Goal: Task Accomplishment & Management: Manage account settings

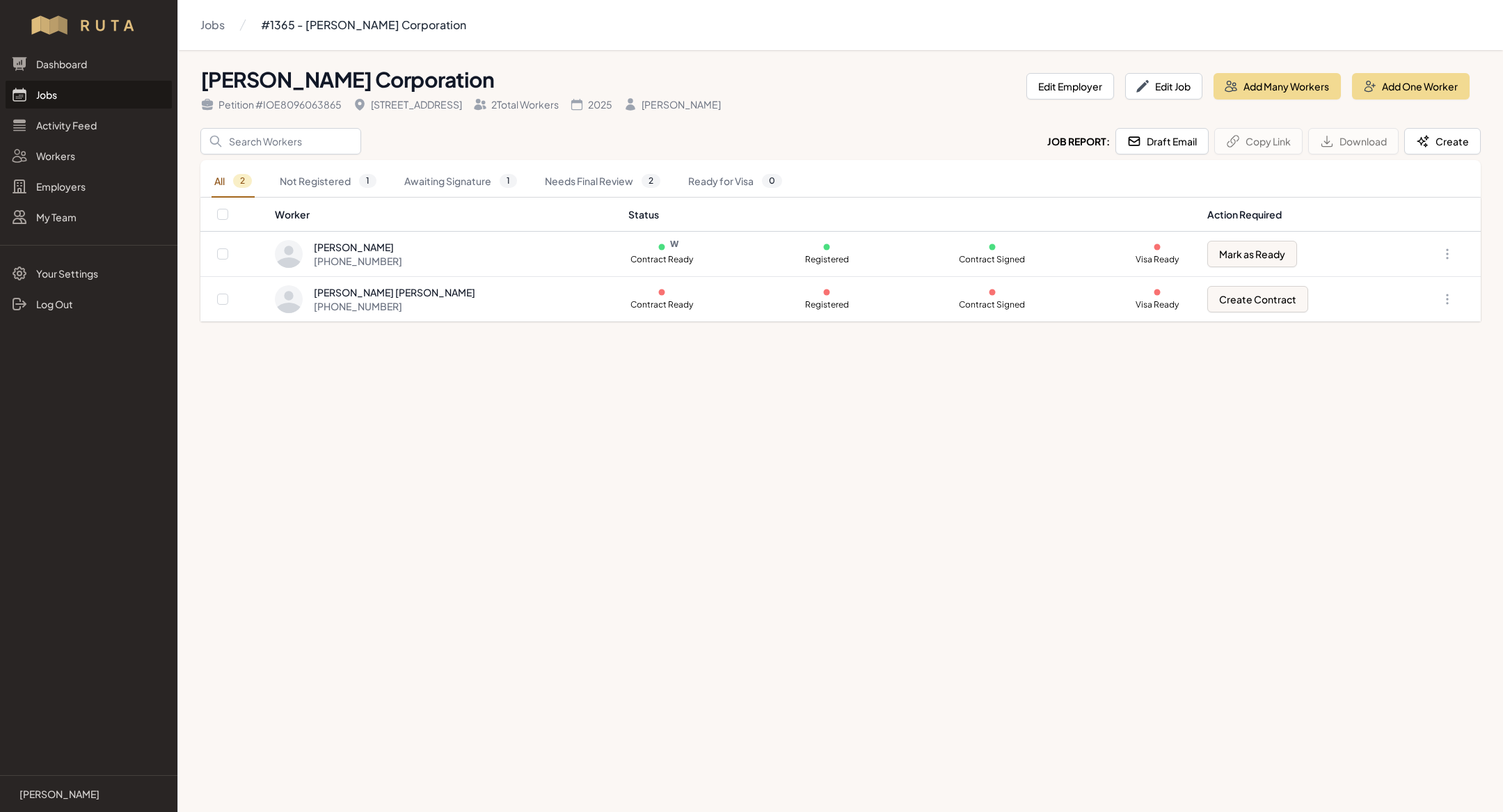
click at [90, 96] on link "Jobs" at bounding box center [89, 95] width 166 height 28
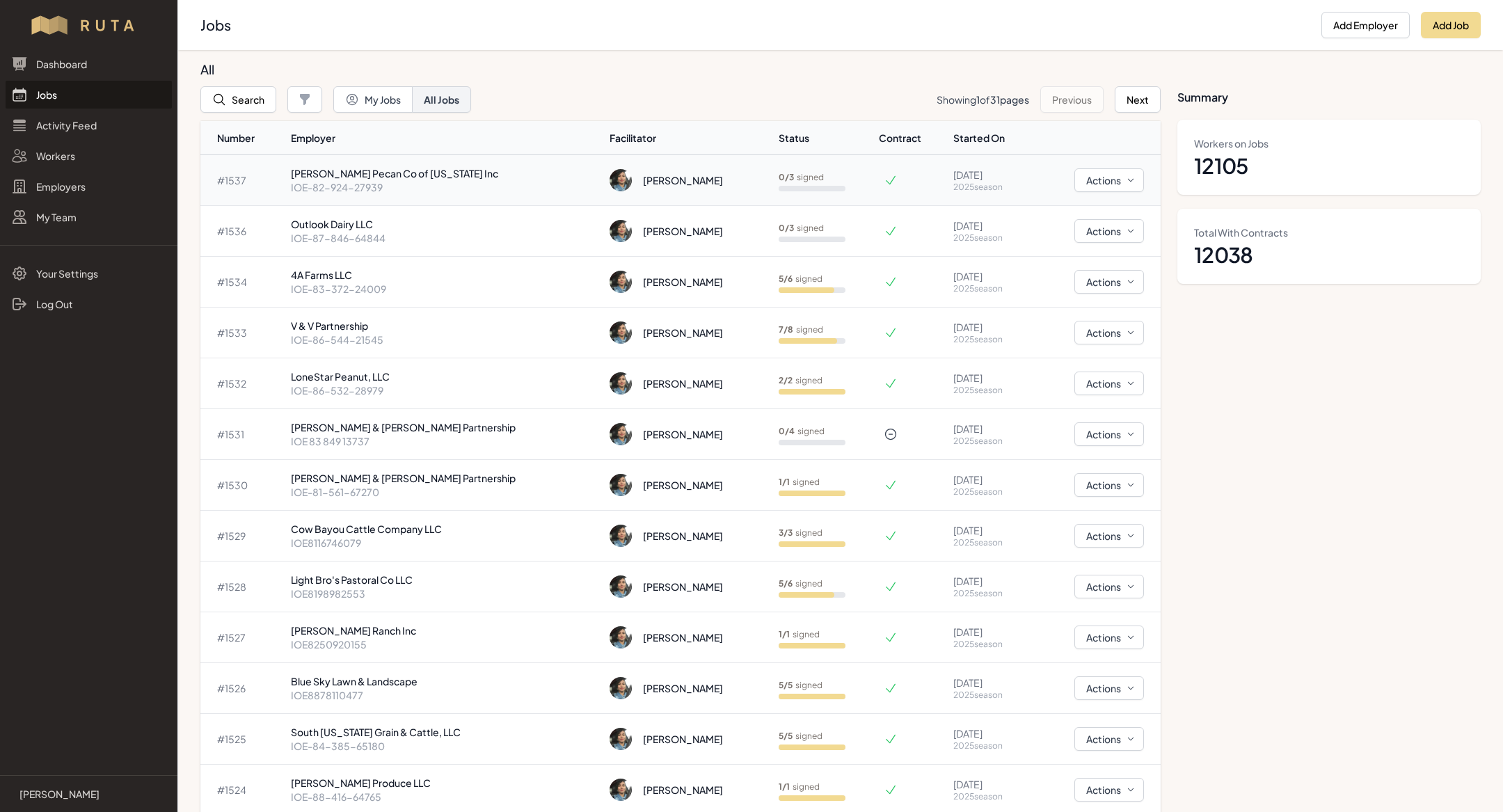
click at [386, 170] on p "[PERSON_NAME] Pecan Co of [US_STATE] Inc" at bounding box center [445, 173] width 308 height 14
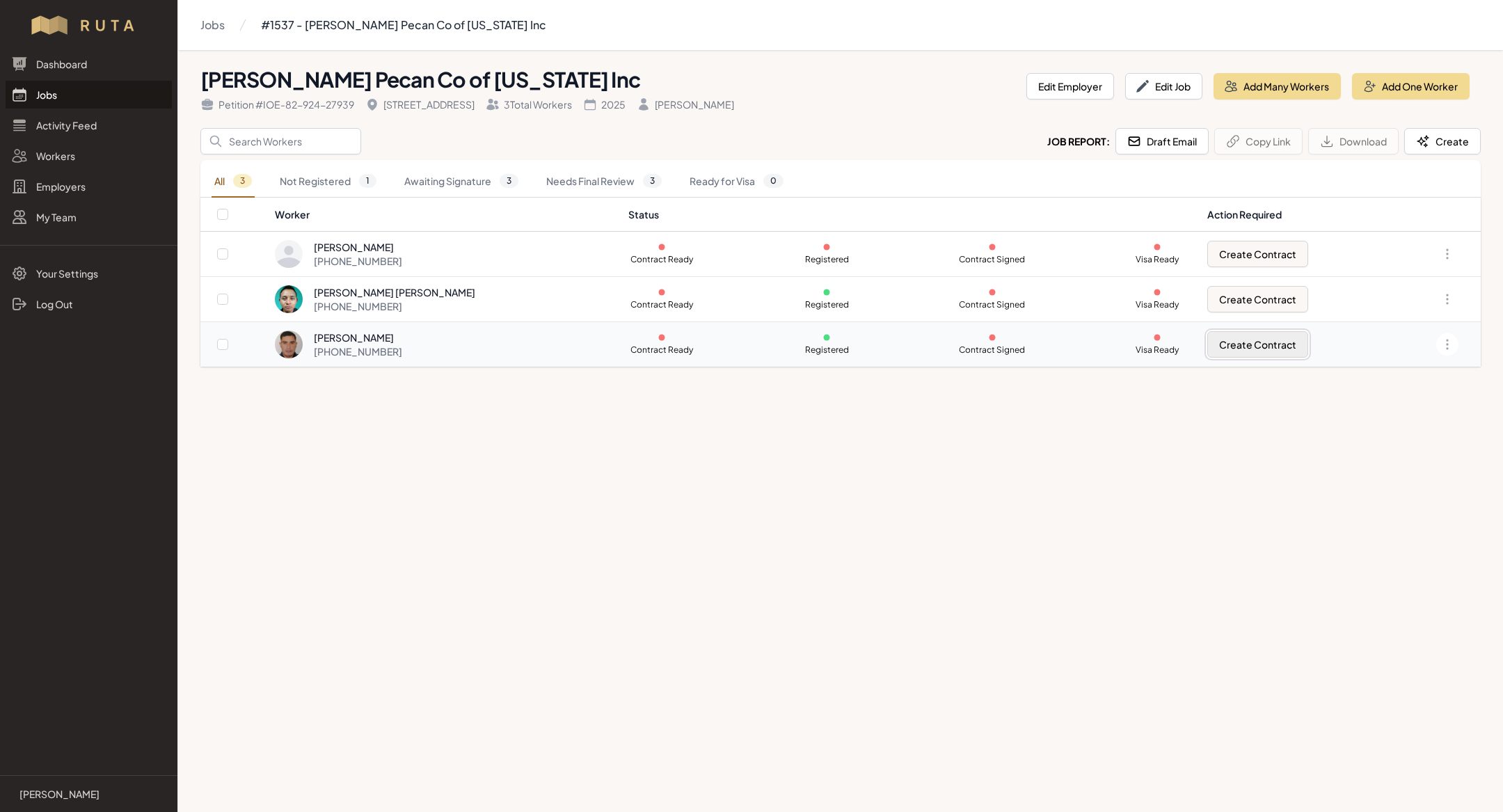
click at [1208, 351] on button "Create Contract" at bounding box center [1257, 344] width 101 height 26
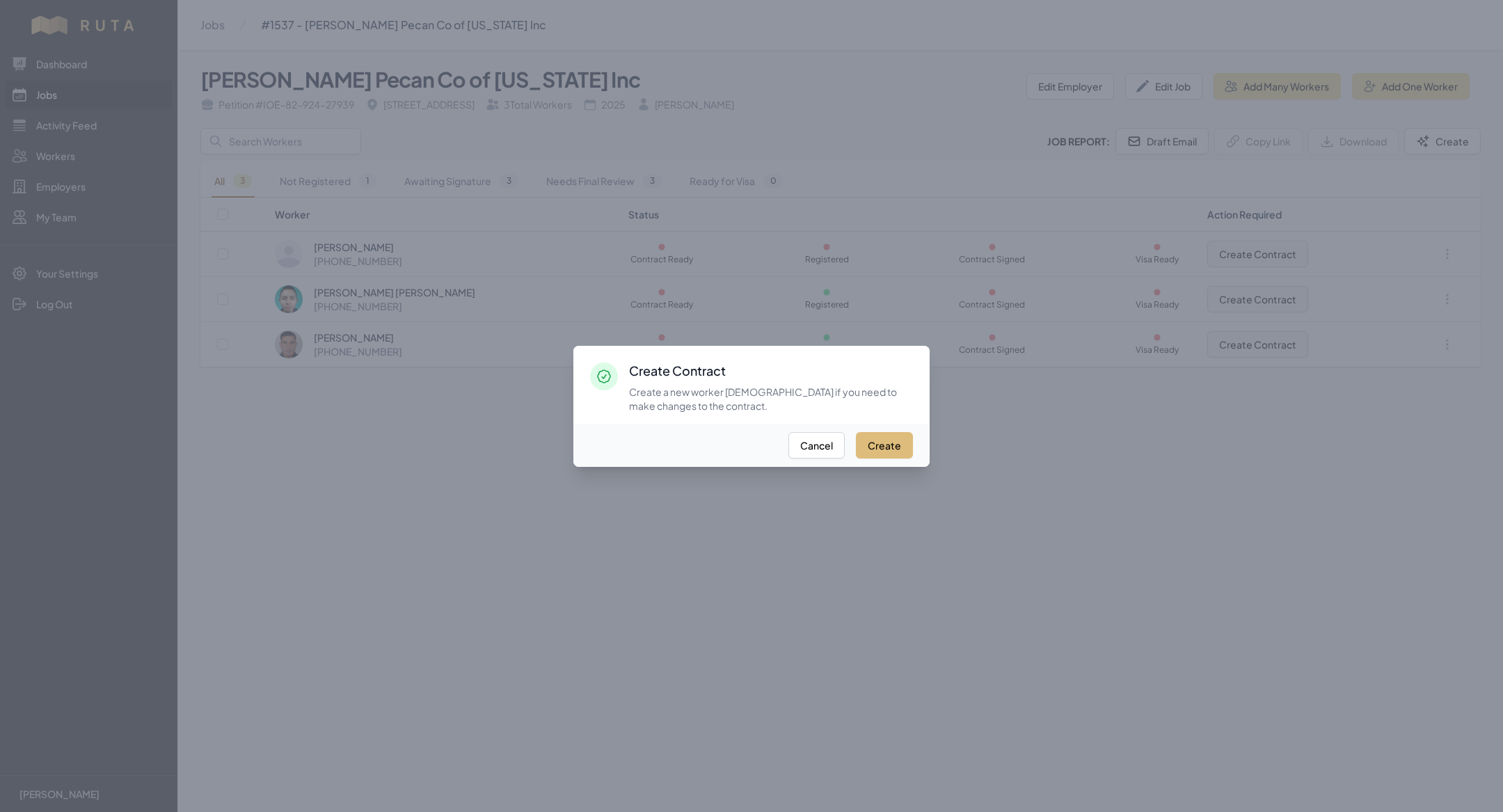
click at [888, 455] on button "Create" at bounding box center [885, 445] width 57 height 26
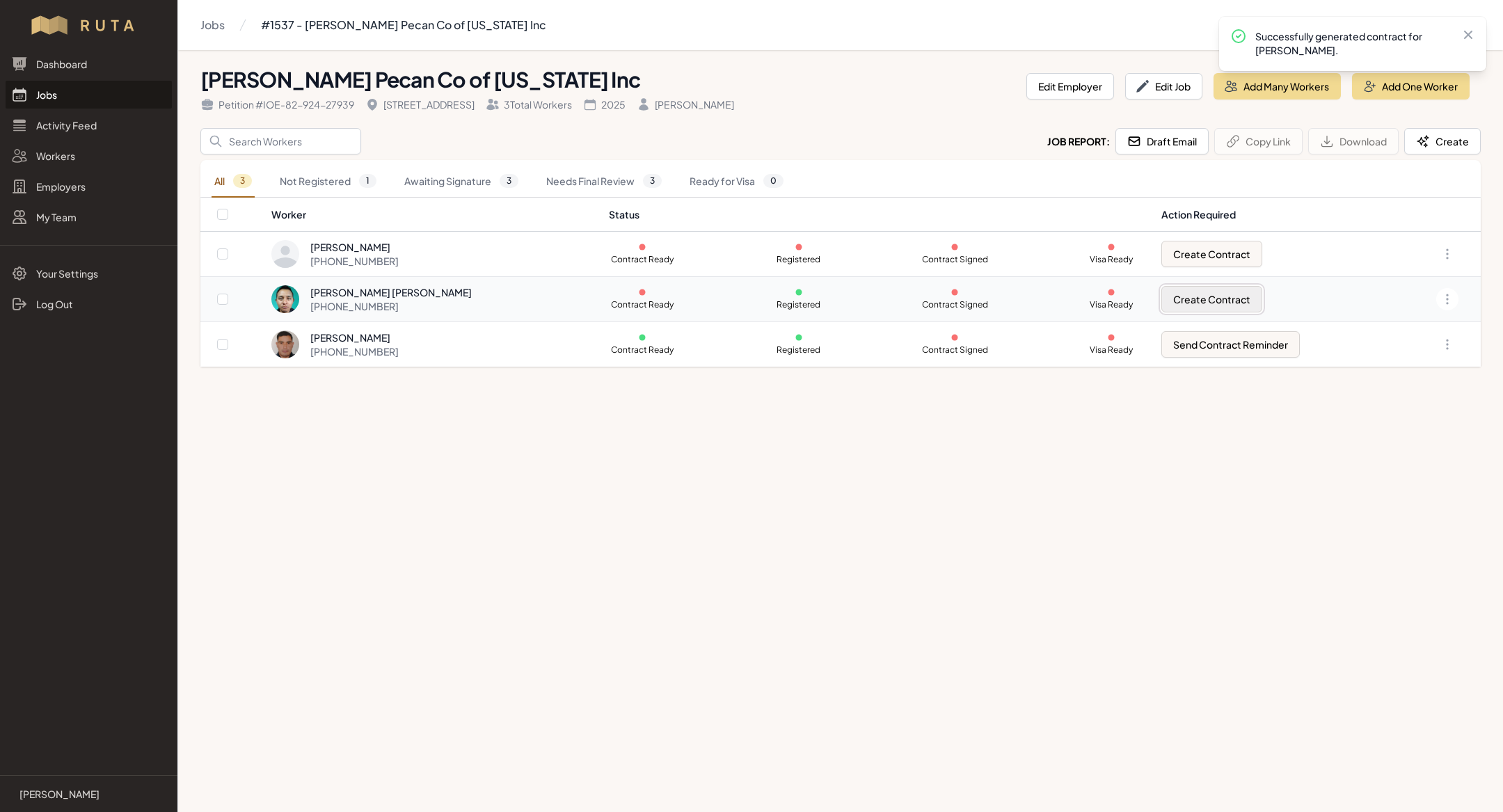
click at [1221, 301] on button "Create Contract" at bounding box center [1211, 299] width 101 height 26
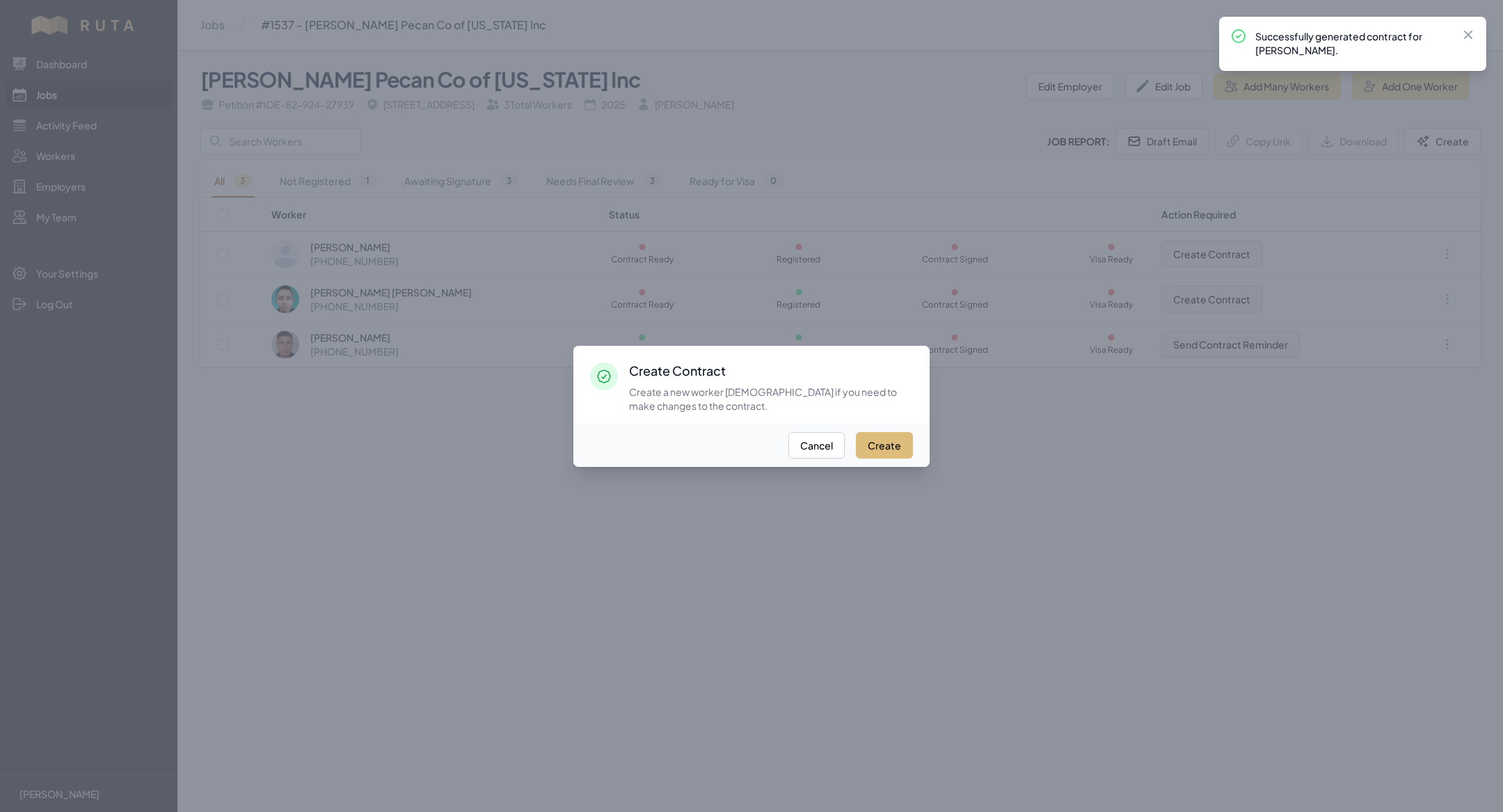
click at [880, 443] on button "Create" at bounding box center [885, 445] width 57 height 26
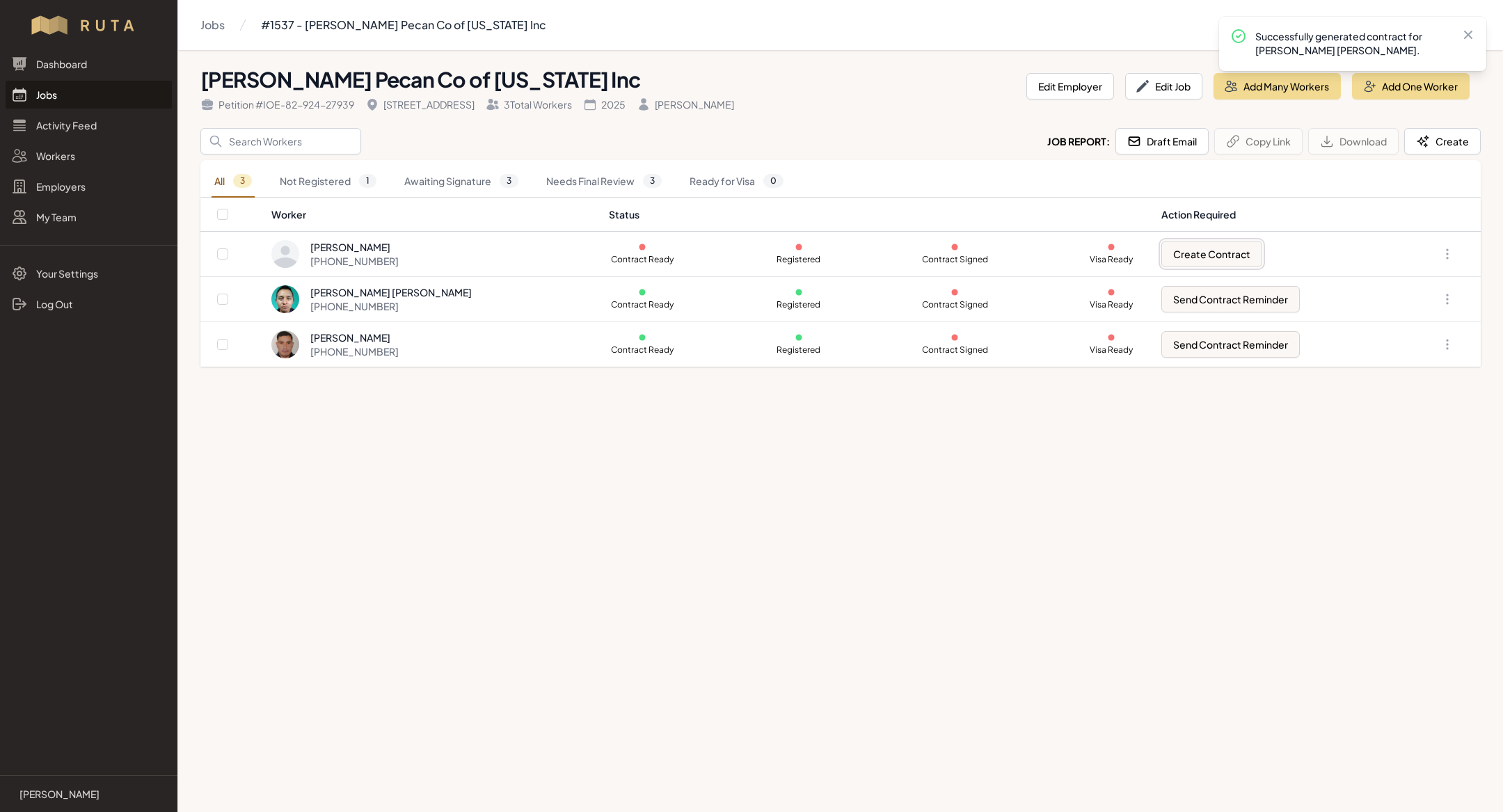
click at [1196, 252] on button "Create Contract" at bounding box center [1211, 253] width 101 height 26
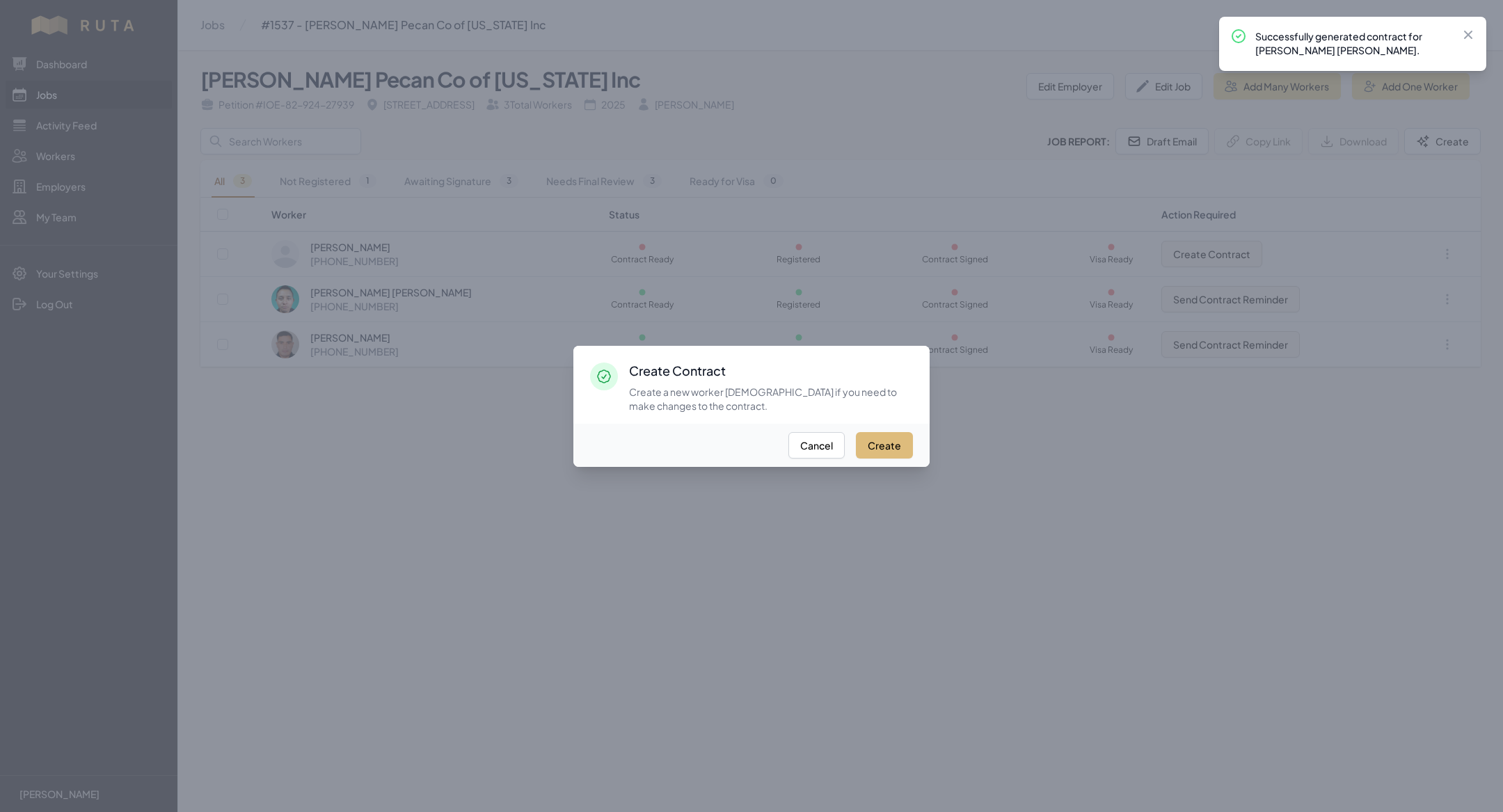
click at [883, 441] on button "Create" at bounding box center [885, 445] width 57 height 26
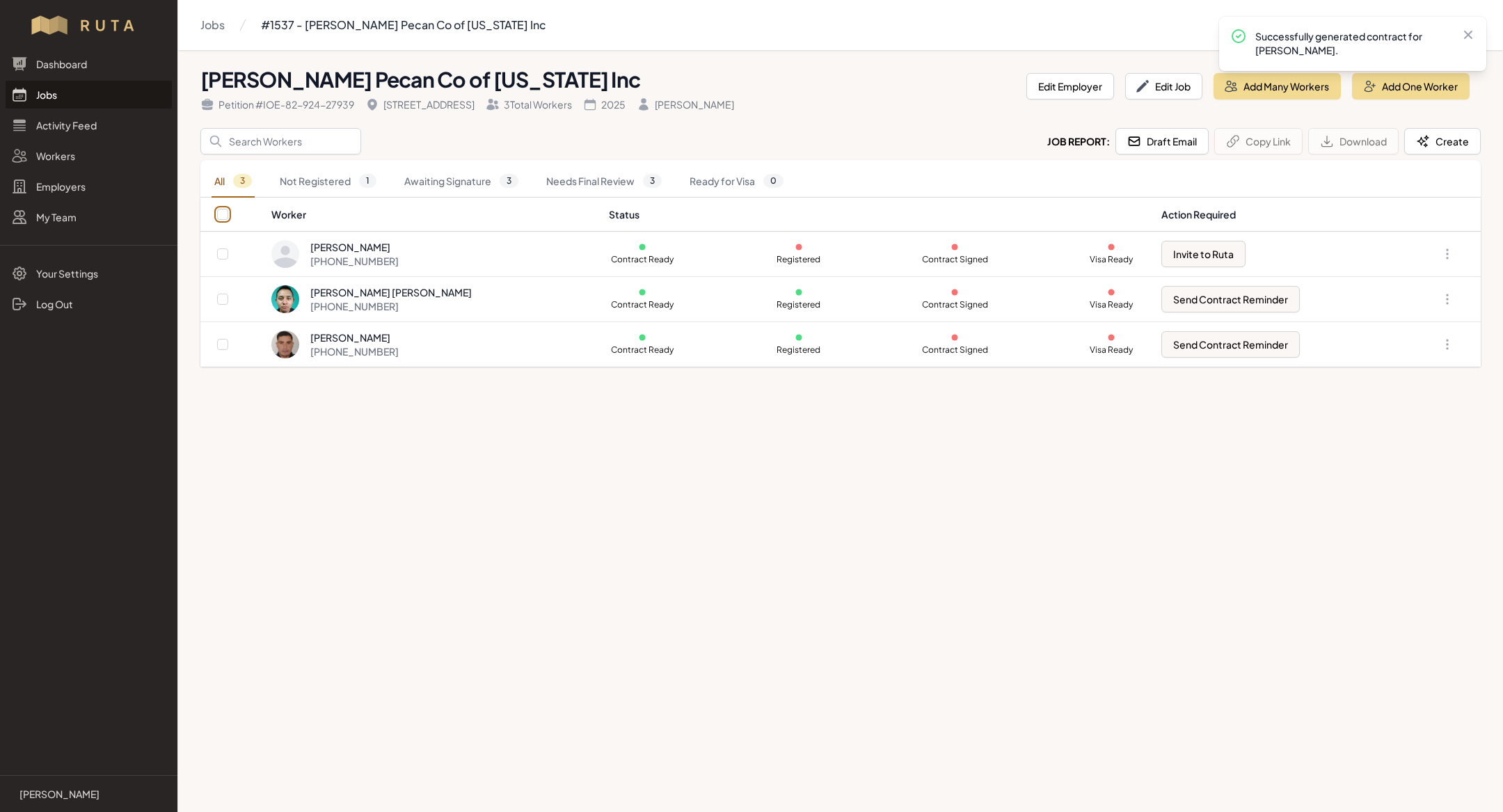
click at [224, 218] on input "checkbox" at bounding box center [223, 214] width 11 height 11
checkbox input "true"
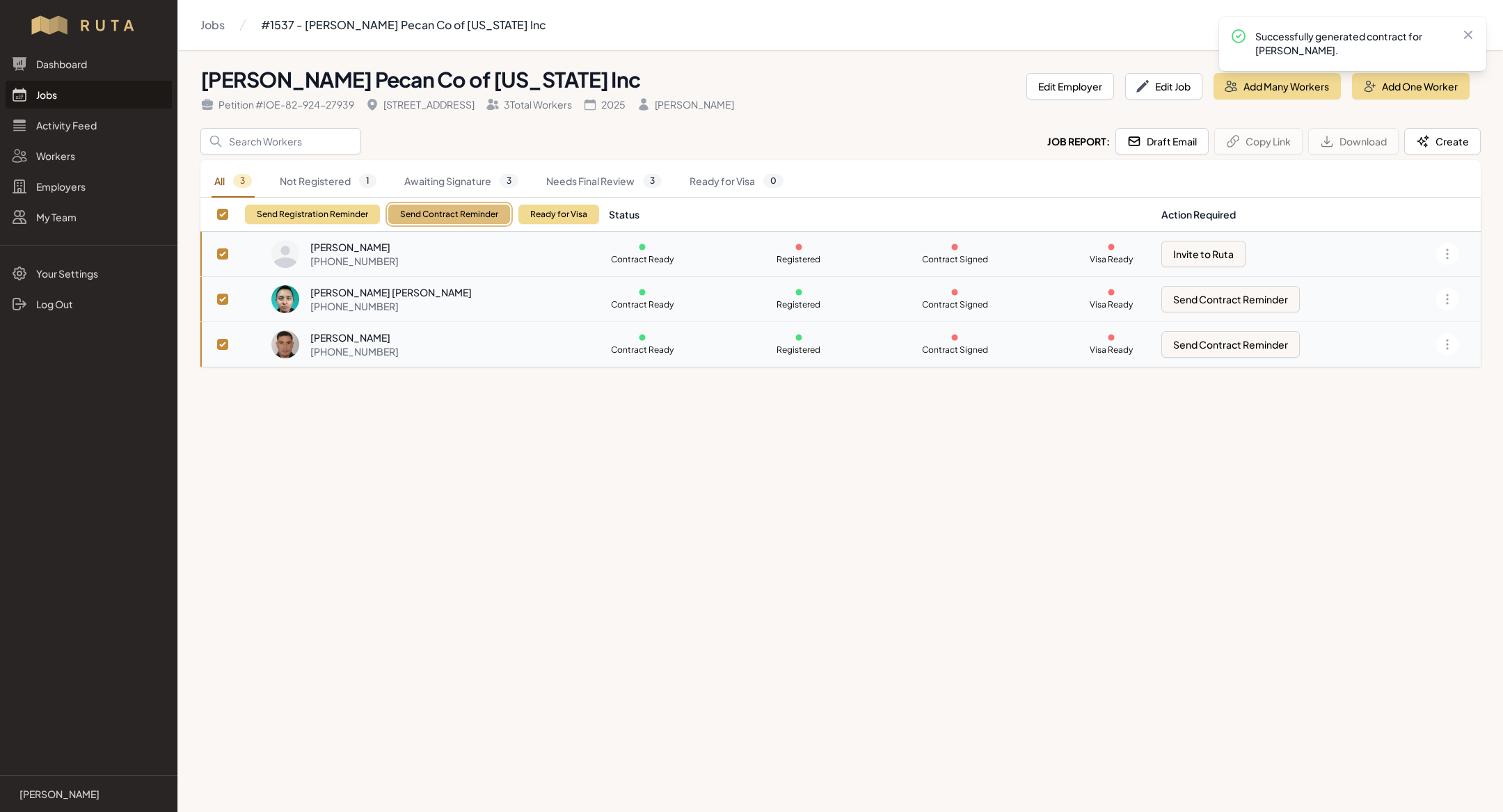
click at [426, 214] on button "Send Contract Reminder" at bounding box center [449, 214] width 122 height 19
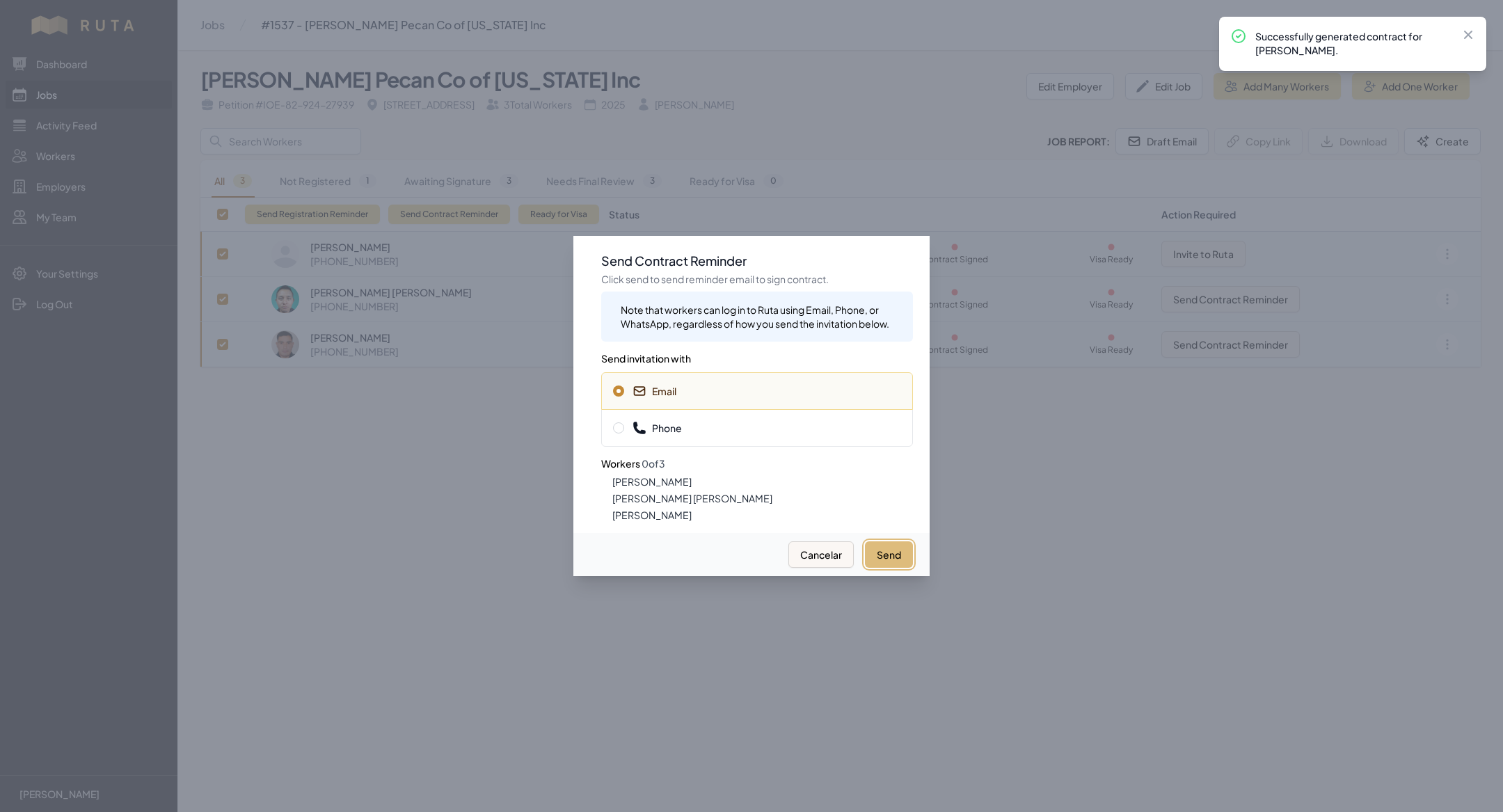
click at [885, 547] on button "Send" at bounding box center [888, 554] width 48 height 26
click at [723, 434] on span "Phone" at bounding box center [757, 427] width 288 height 14
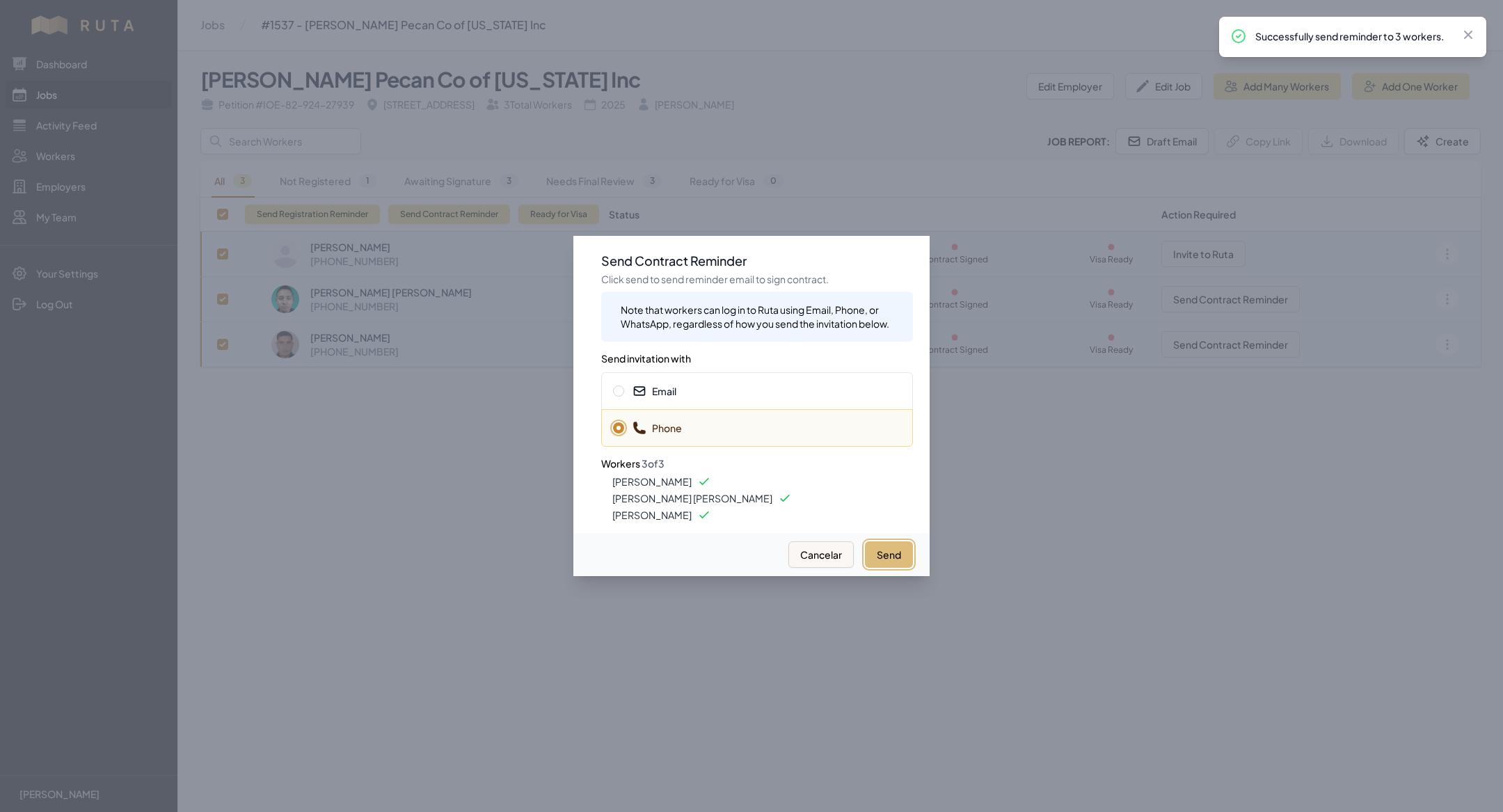
click at [888, 552] on button "Send" at bounding box center [888, 554] width 48 height 26
click at [573, 566] on div "Send Cancelar" at bounding box center [751, 554] width 356 height 43
click at [88, 95] on div at bounding box center [752, 406] width 1503 height 812
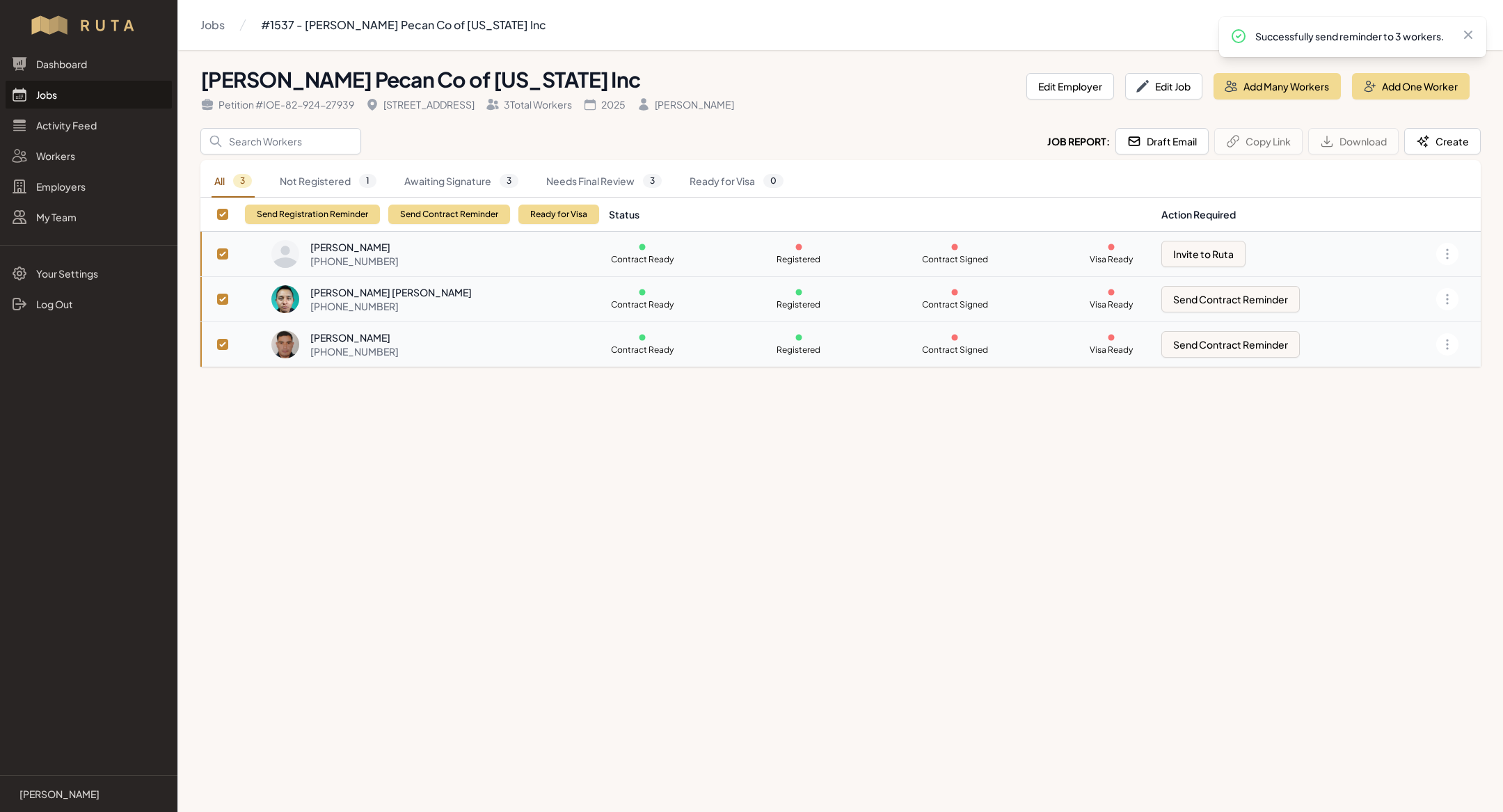
click at [50, 96] on link "Jobs" at bounding box center [89, 95] width 166 height 28
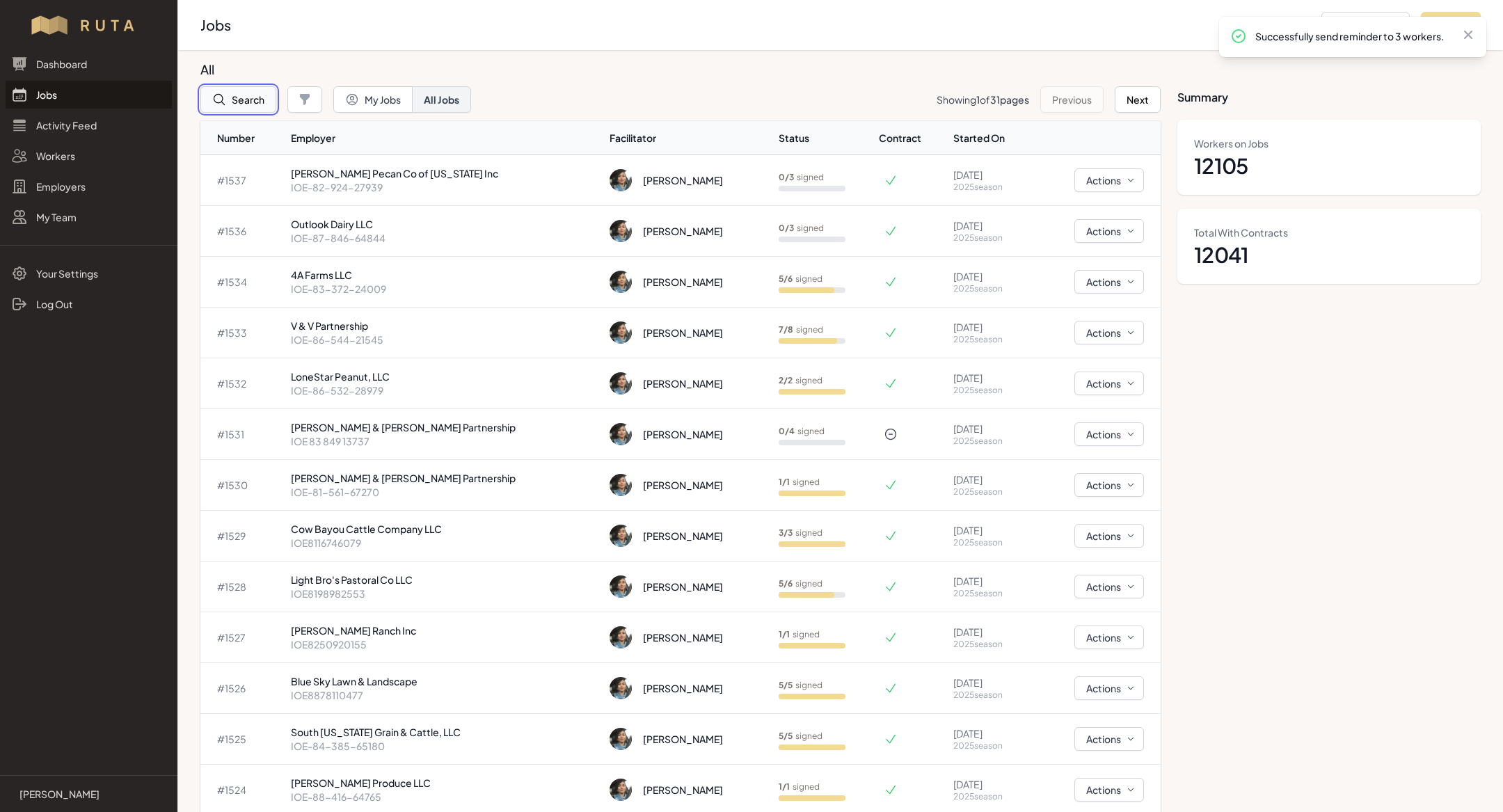
click at [249, 100] on button "Search" at bounding box center [239, 99] width 76 height 26
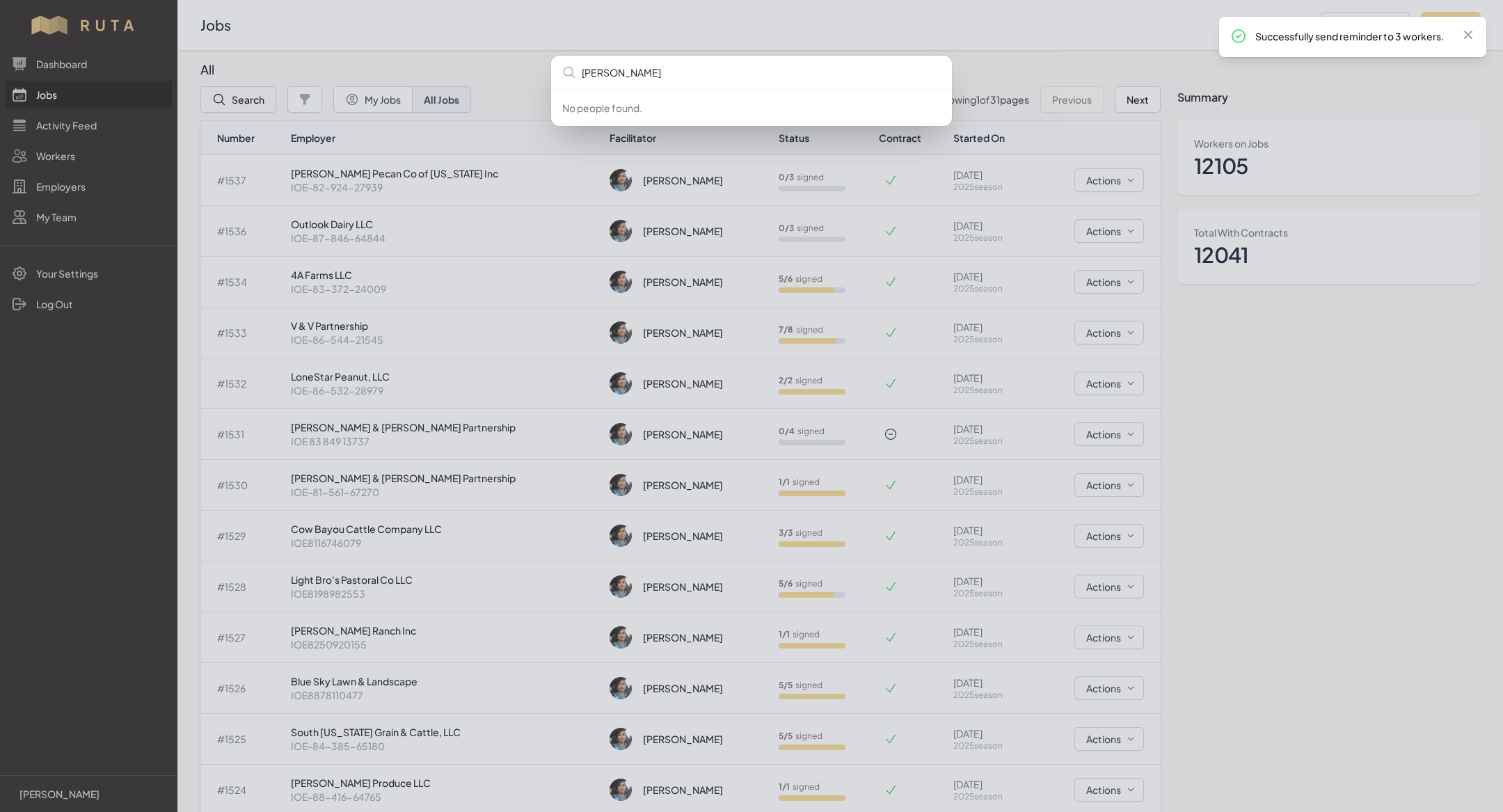
type input "[PERSON_NAME]"
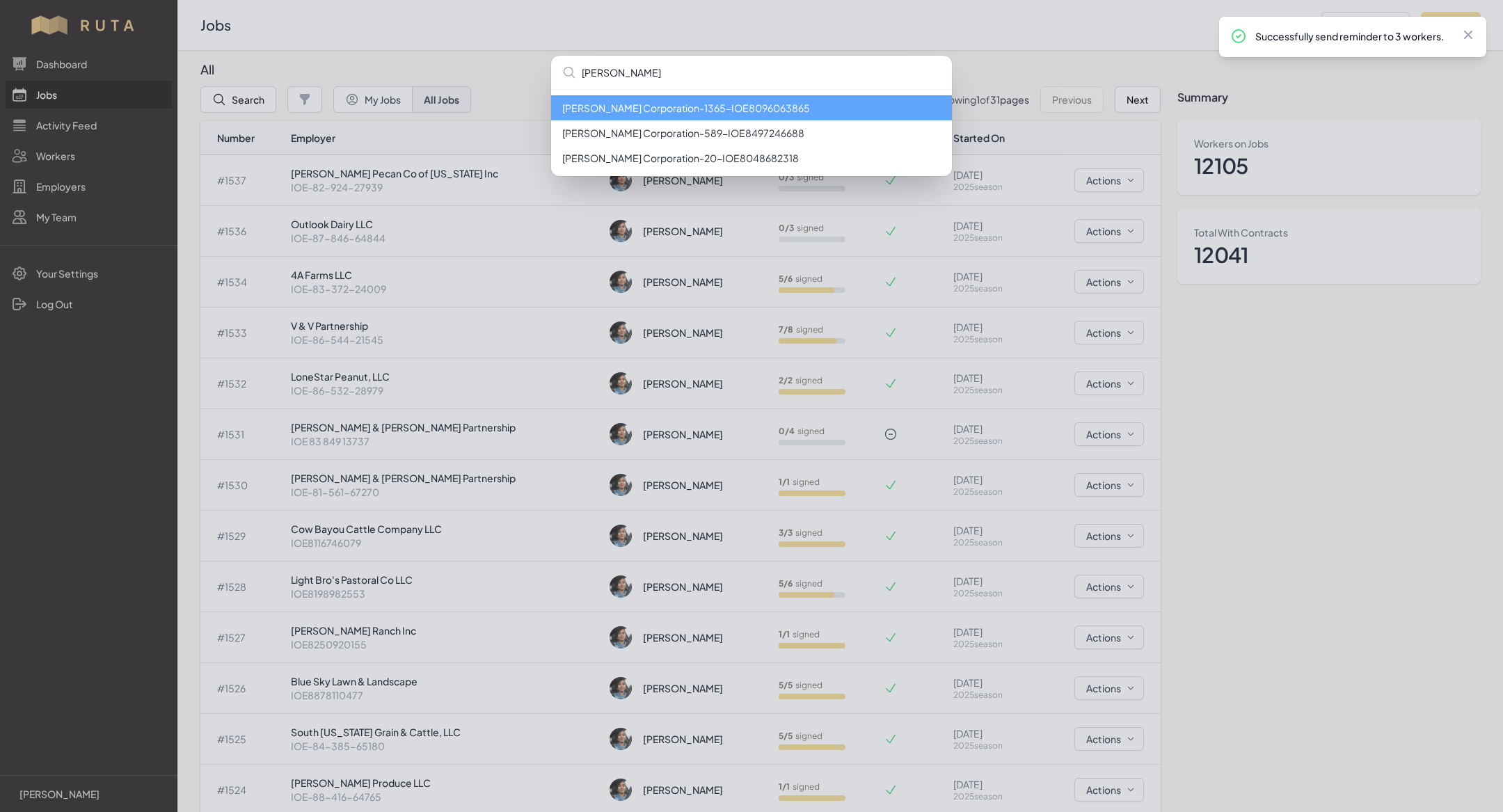
click at [733, 110] on li "[PERSON_NAME] Corporation - 1365 - IOE8096063865" at bounding box center [752, 107] width 401 height 25
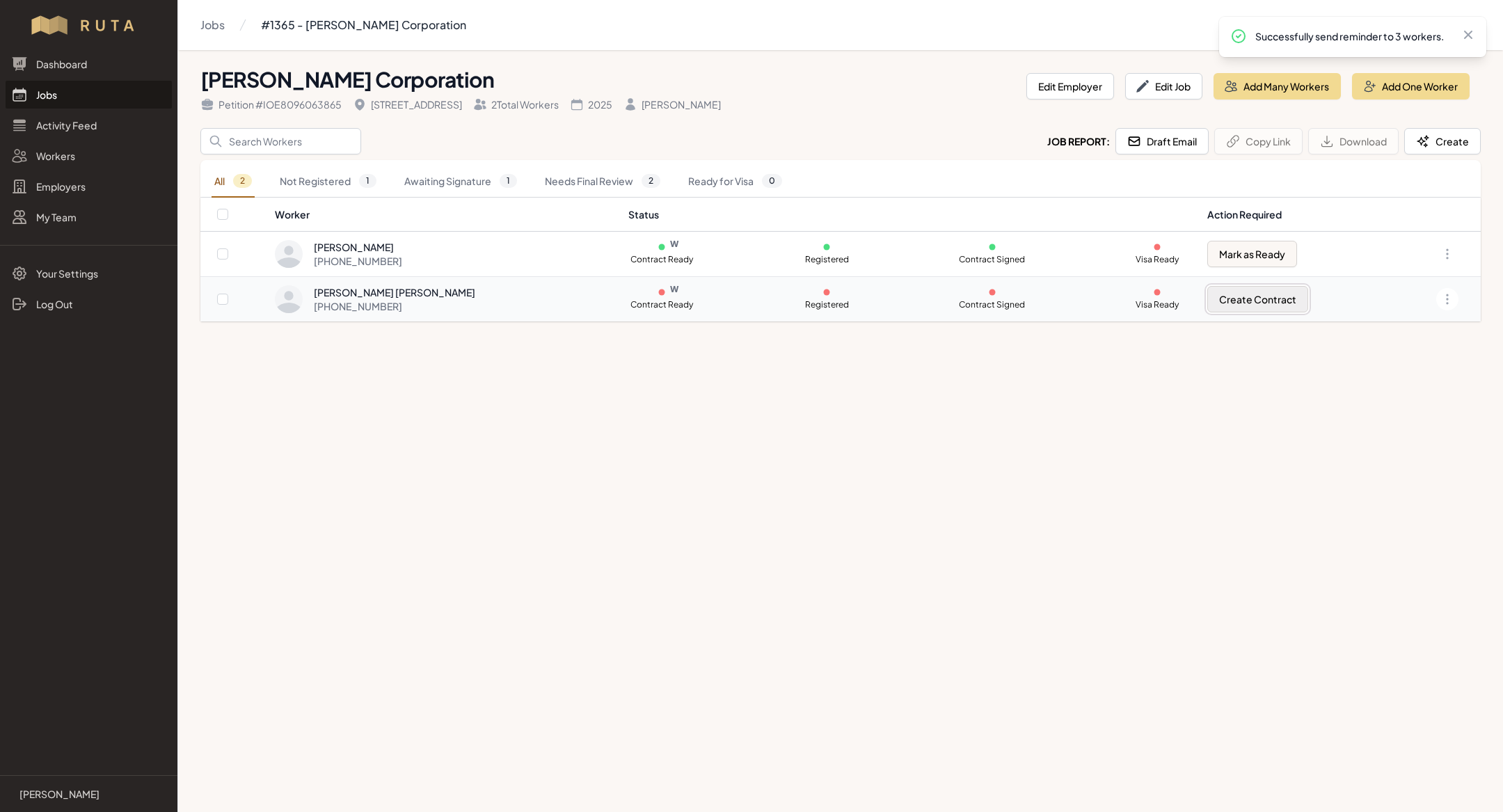
click at [1226, 294] on button "Create Contract" at bounding box center [1257, 299] width 101 height 26
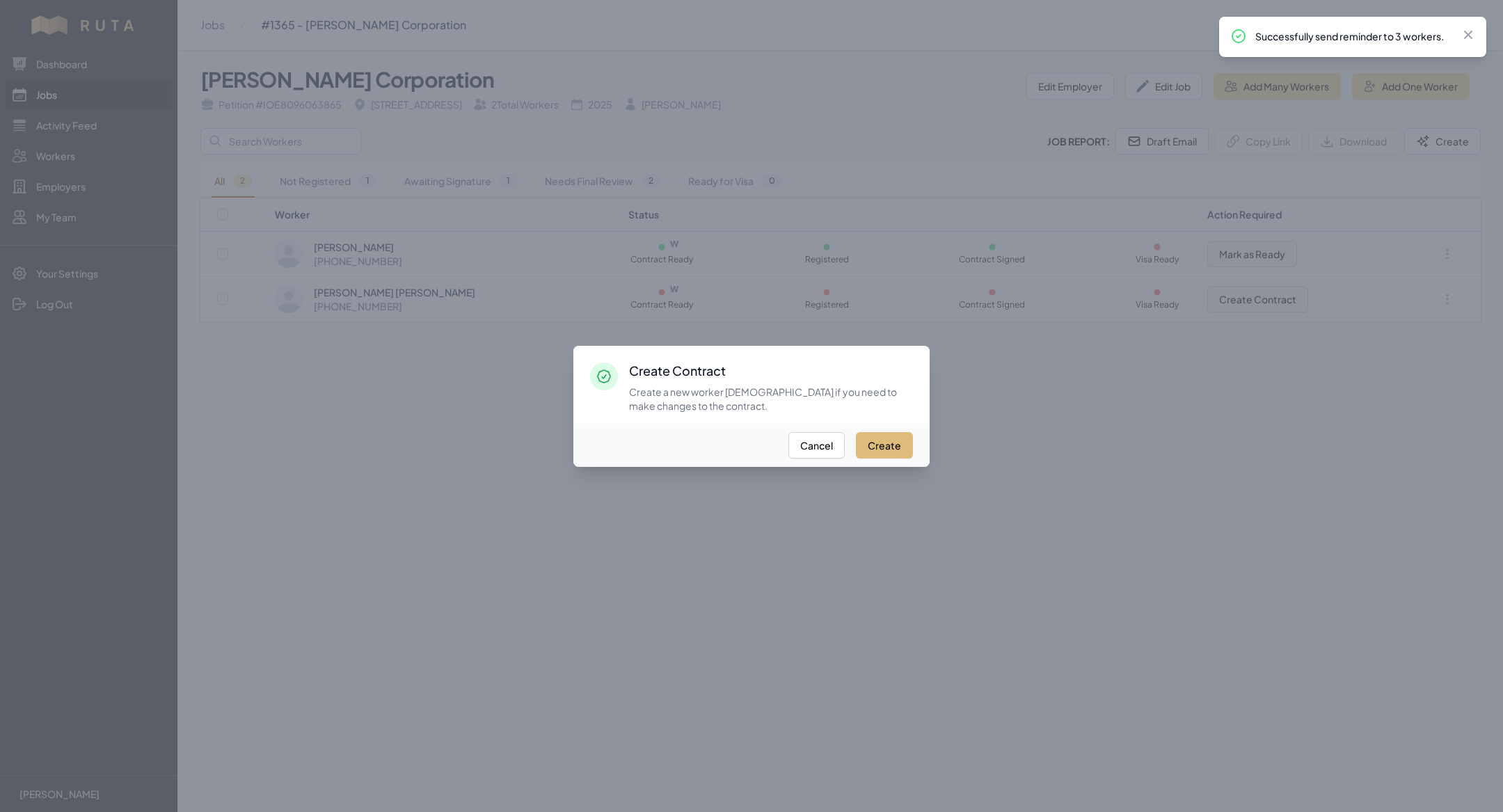
click at [903, 433] on button "Create" at bounding box center [885, 445] width 57 height 26
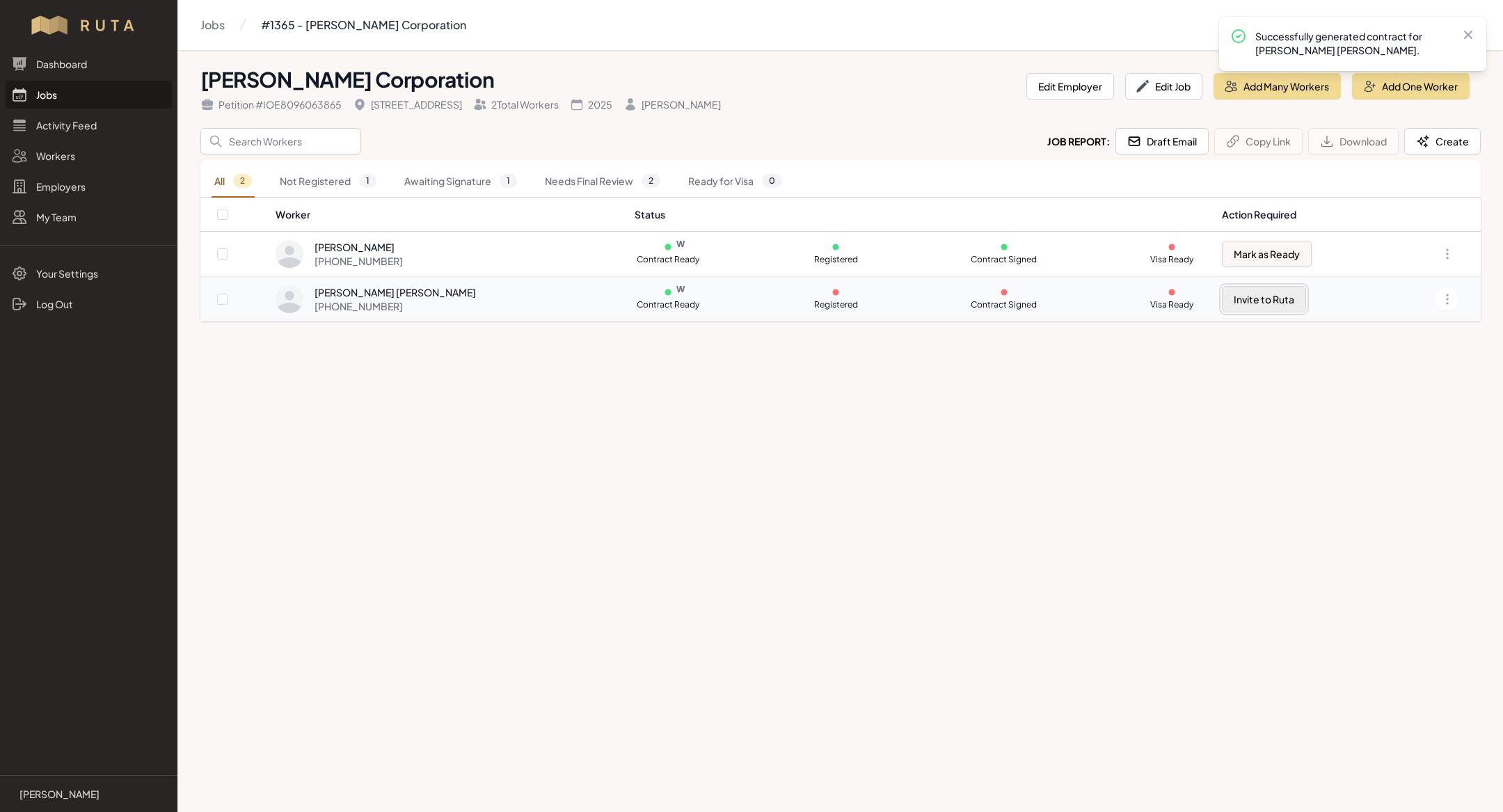
click at [1227, 309] on button "Invite to Ruta" at bounding box center [1264, 299] width 85 height 26
checkbox input "true"
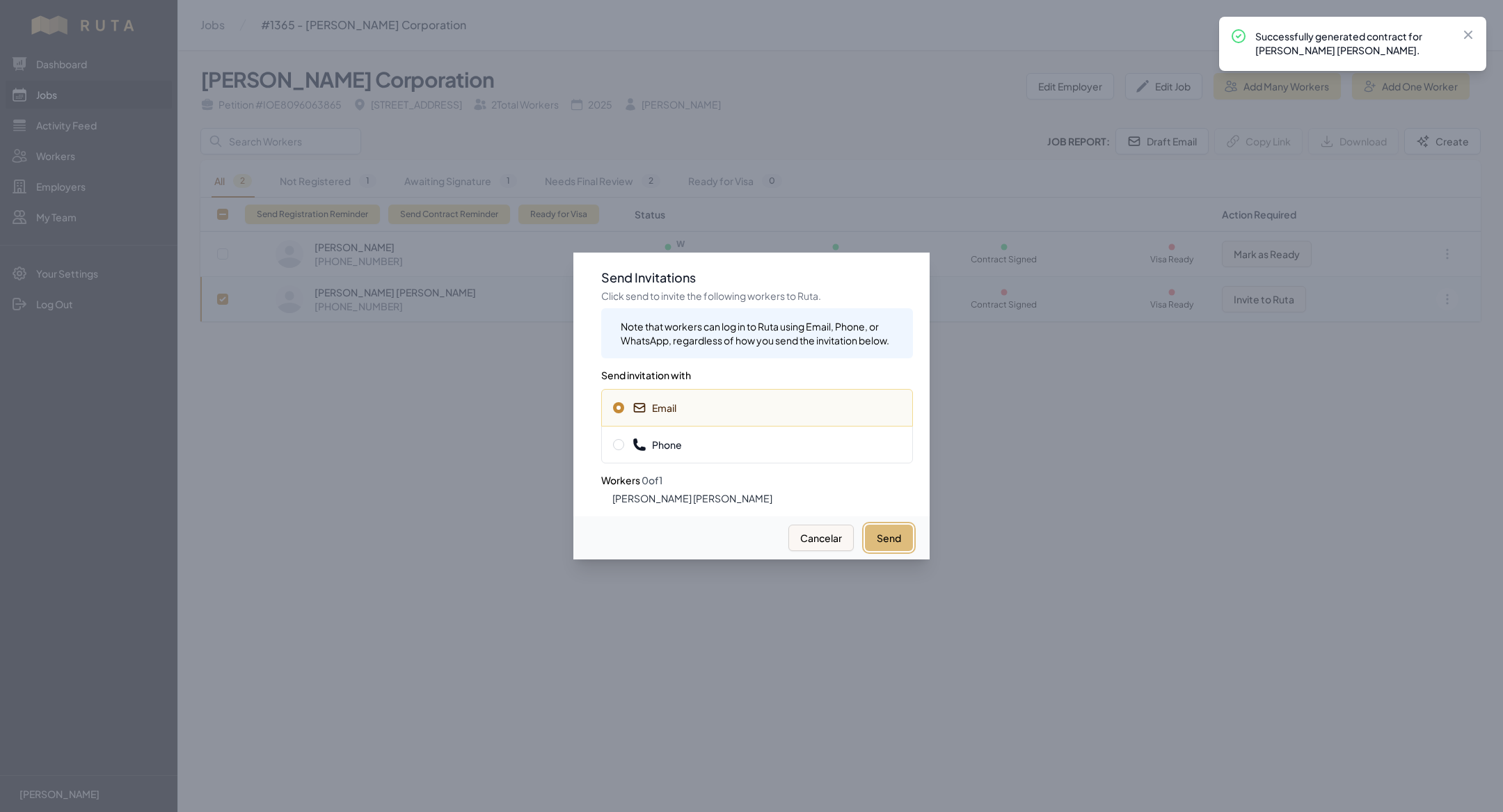
click at [892, 541] on button "Send" at bounding box center [888, 537] width 48 height 26
click at [776, 446] on span "Phone" at bounding box center [757, 444] width 288 height 14
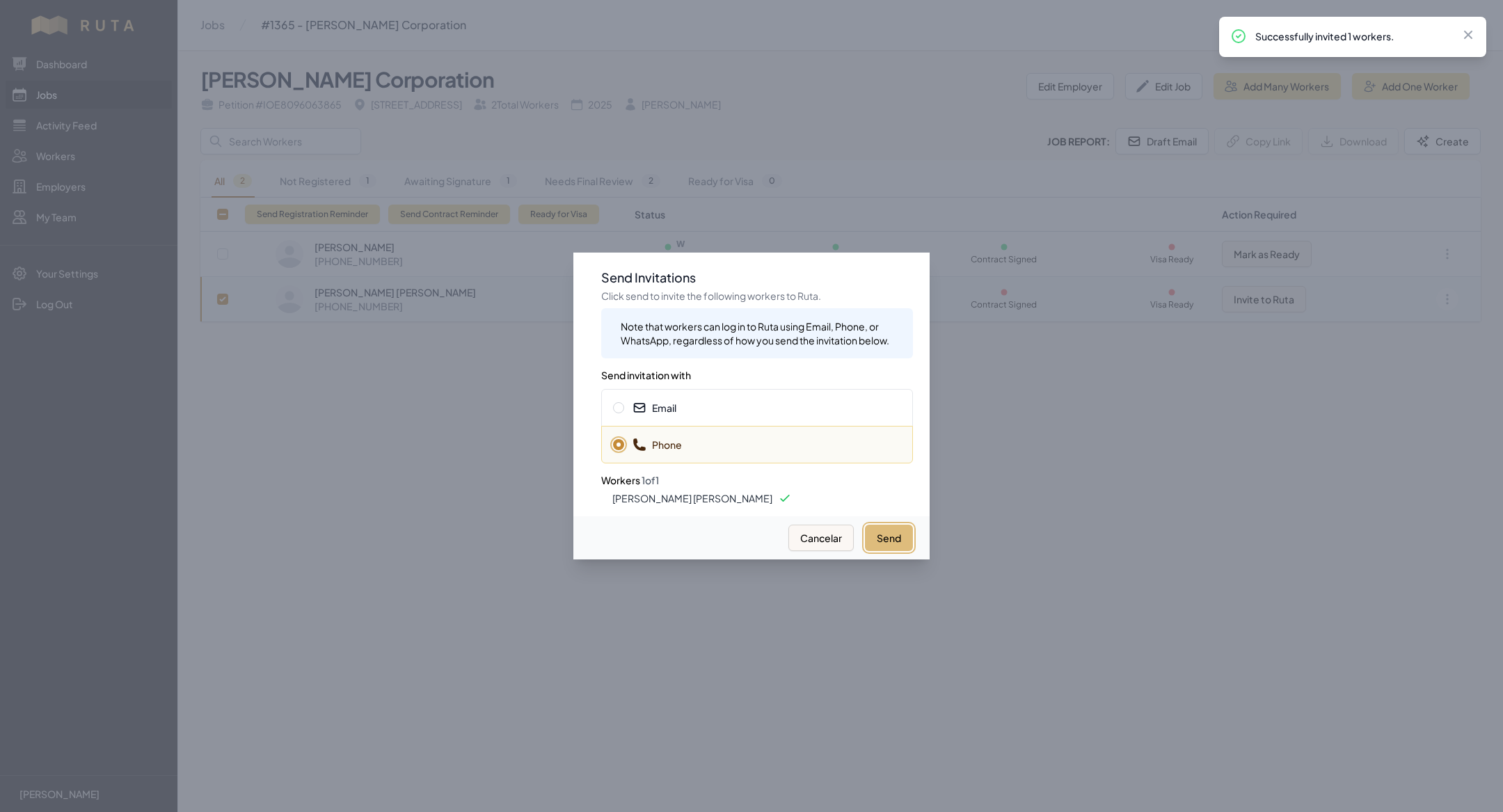
click at [900, 538] on button "Send" at bounding box center [888, 537] width 48 height 26
click at [870, 148] on div at bounding box center [752, 406] width 1503 height 812
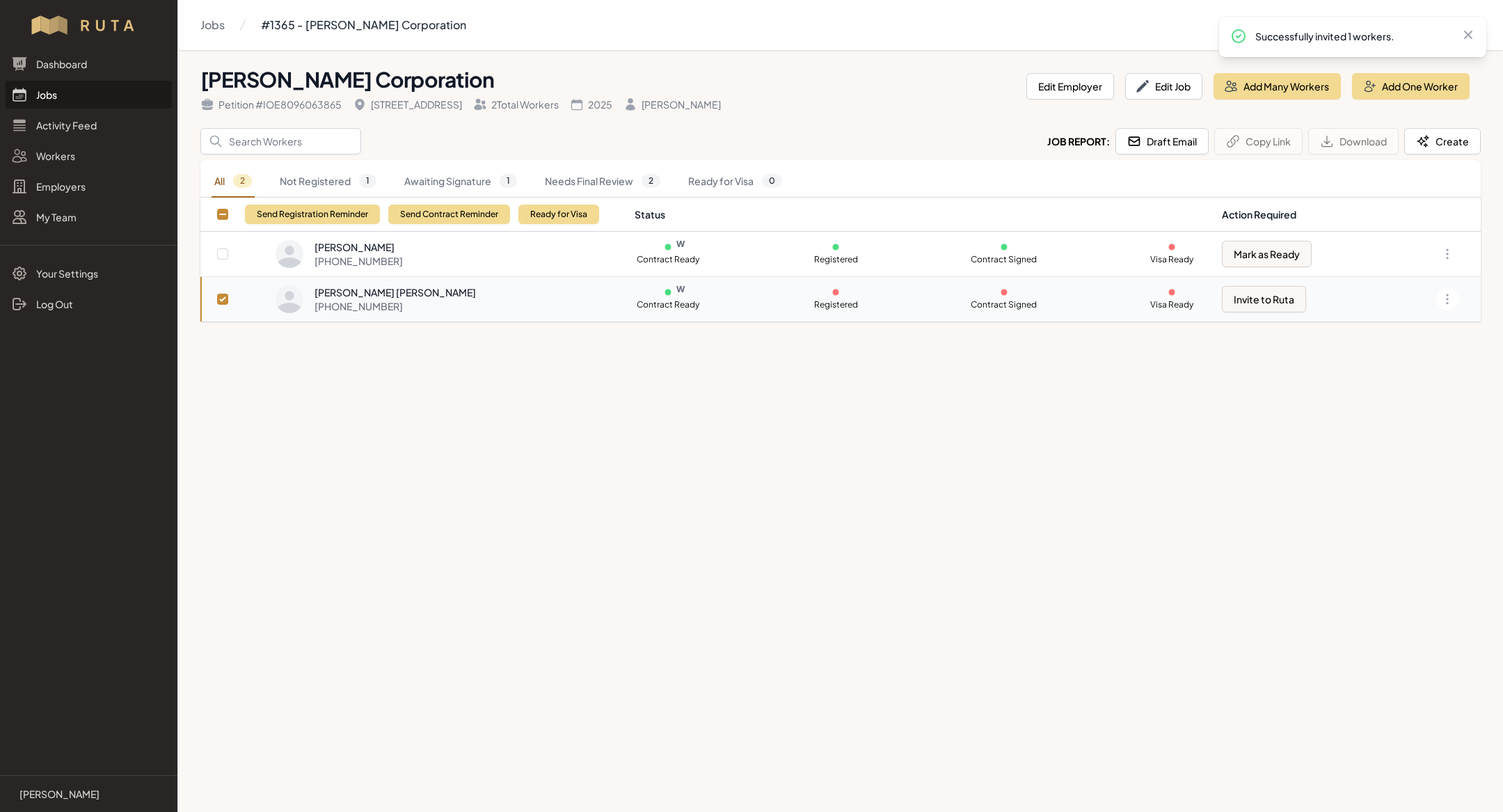
click at [117, 104] on link "Jobs" at bounding box center [89, 95] width 166 height 28
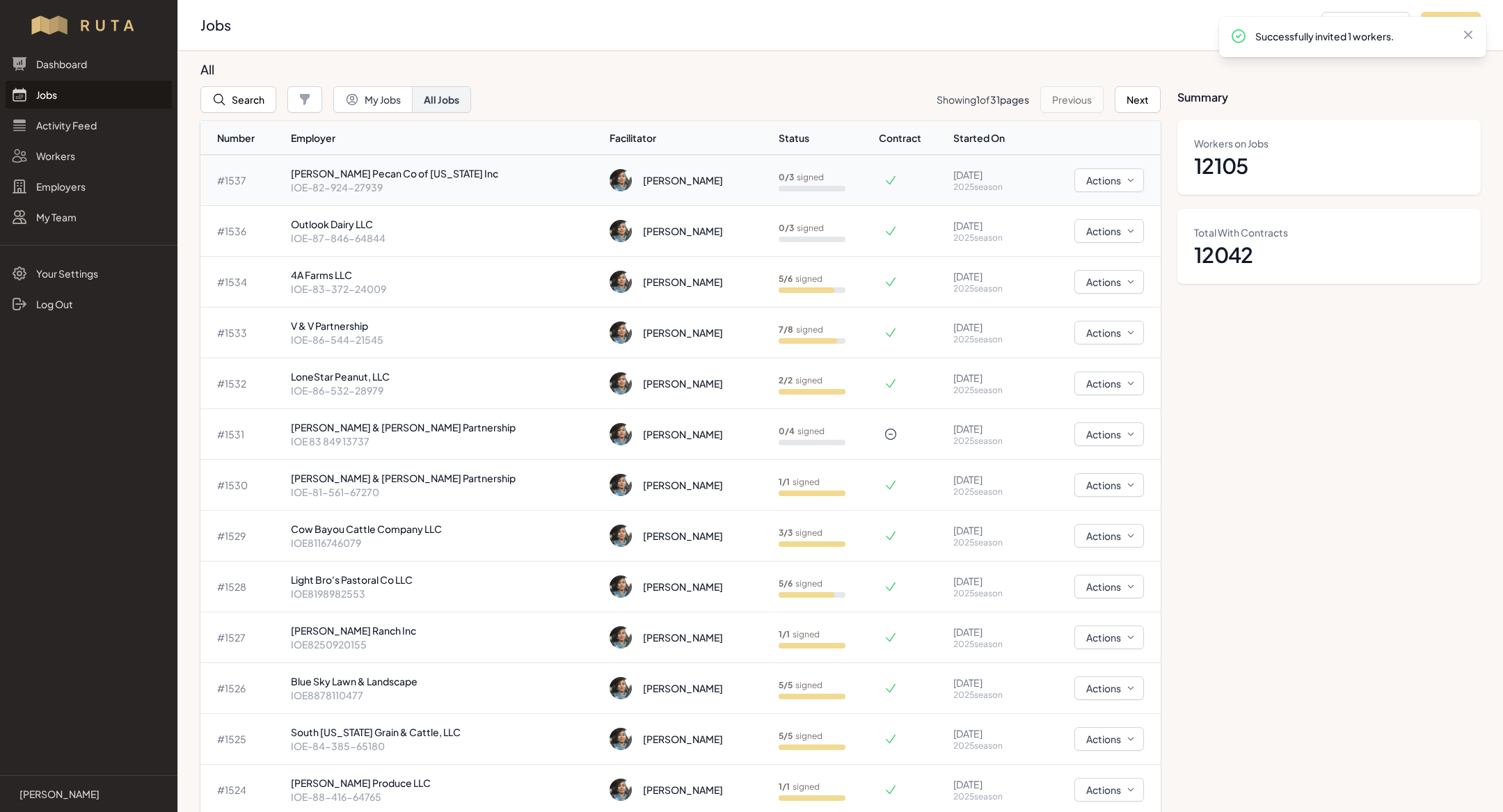
click at [412, 179] on p "[PERSON_NAME] Pecan Co of [US_STATE] Inc" at bounding box center [445, 173] width 308 height 14
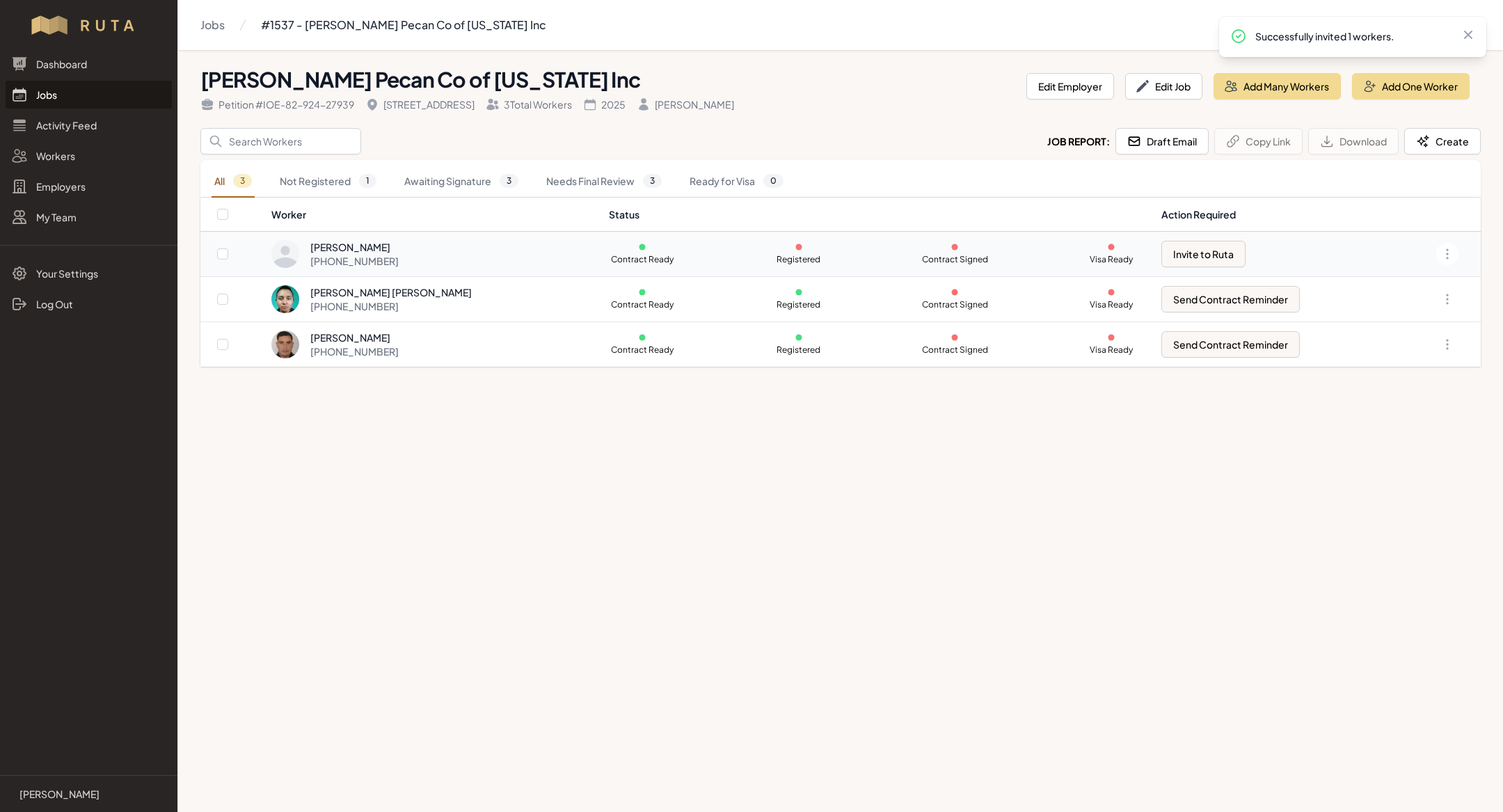
click at [399, 262] on div "[PHONE_NUMBER]" at bounding box center [354, 261] width 88 height 14
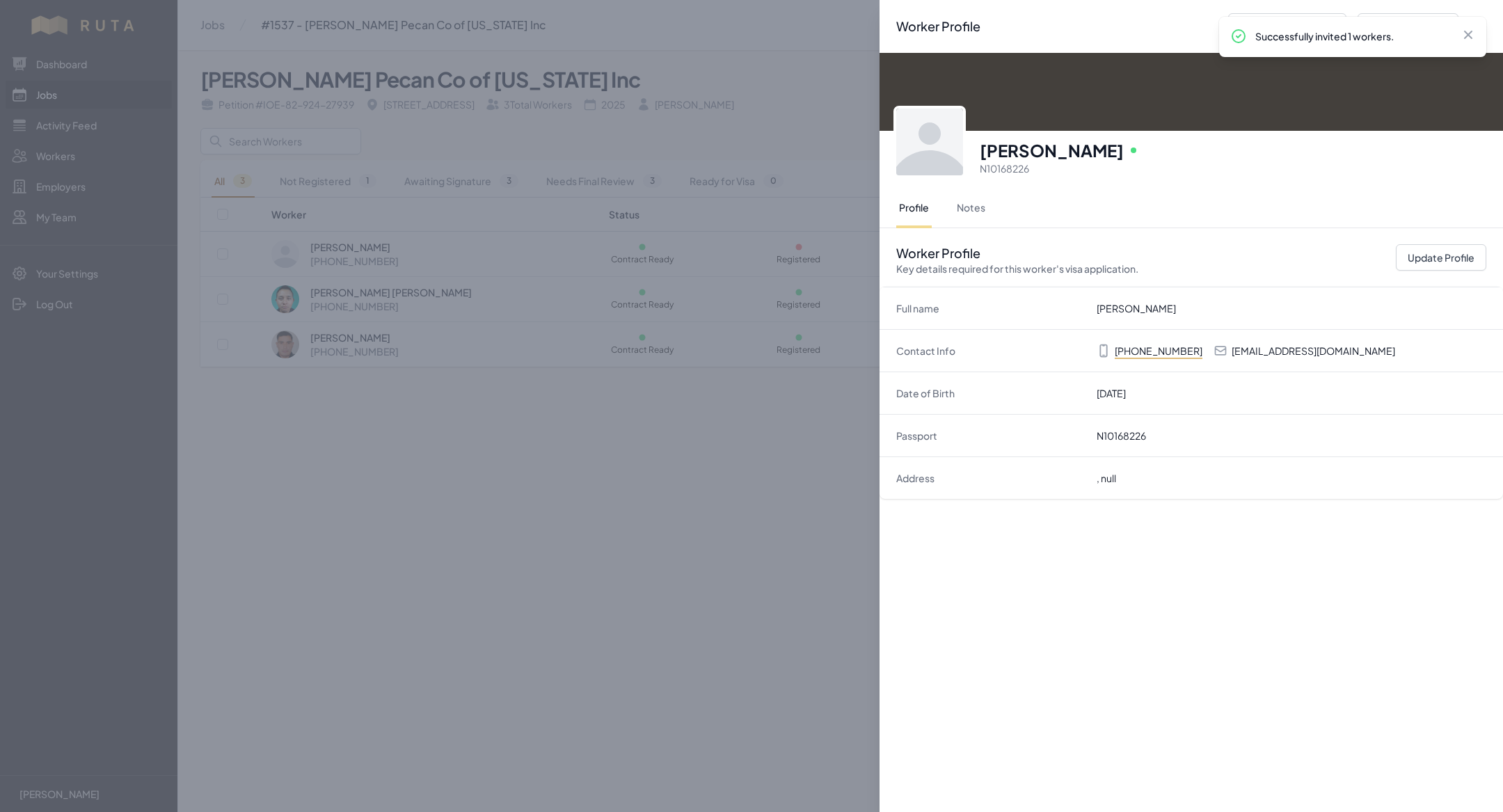
click at [458, 469] on div "Worker Profile Previous Worker Next Worker Close panel [PERSON_NAME] Online N10…" at bounding box center [752, 406] width 1503 height 812
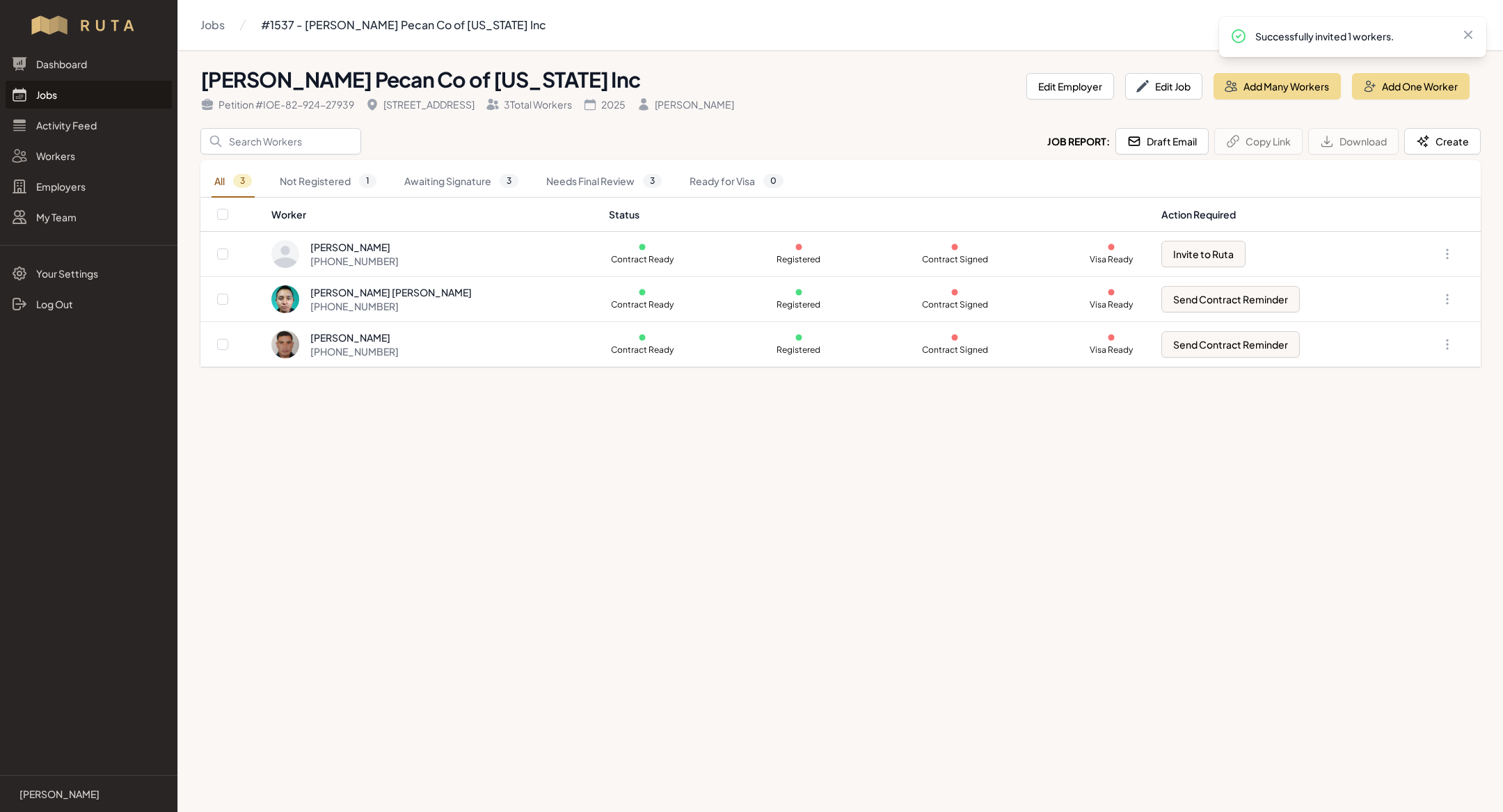
click at [110, 107] on link "Jobs" at bounding box center [89, 95] width 166 height 28
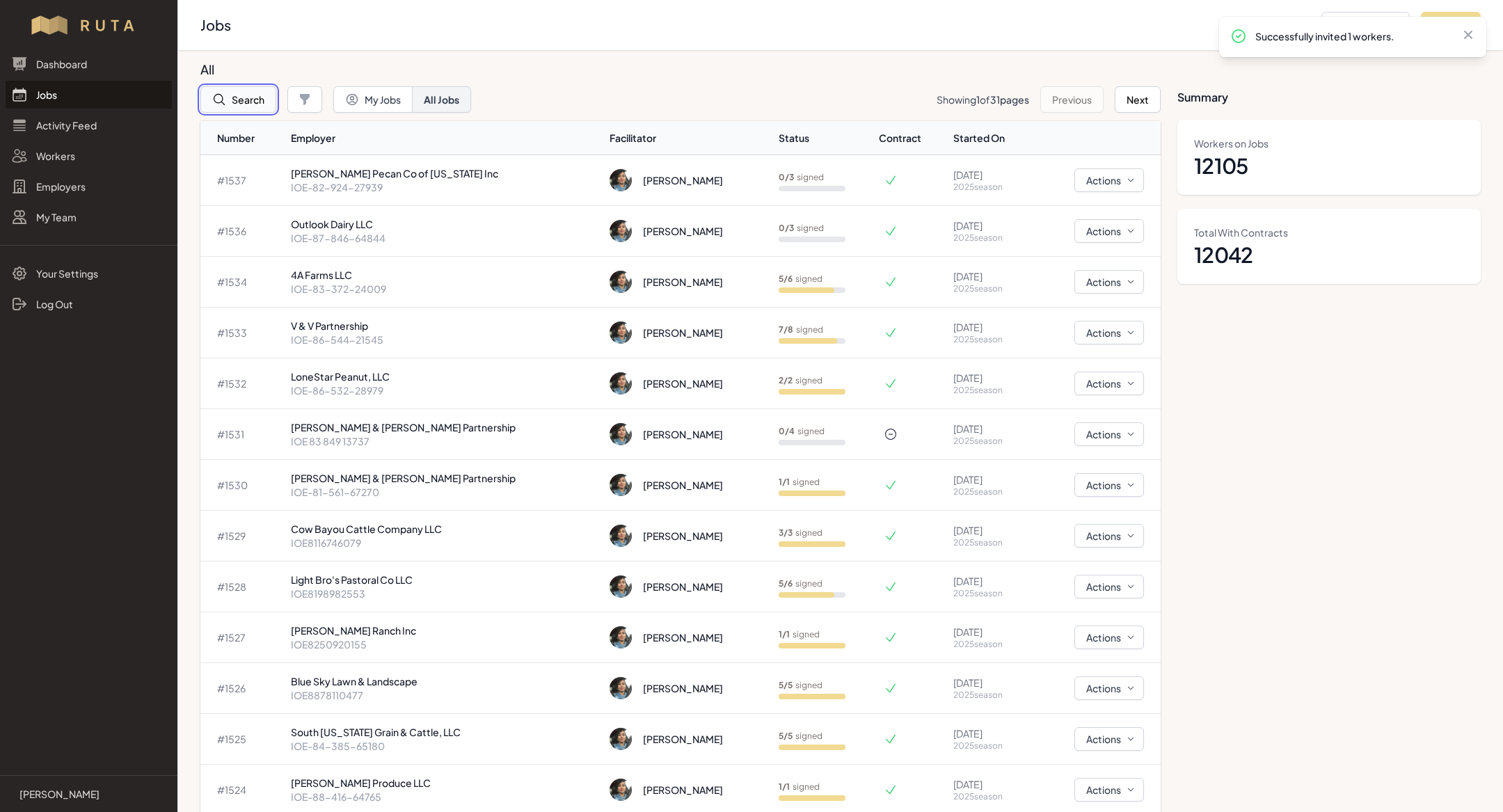
click at [241, 105] on button "Search" at bounding box center [239, 99] width 76 height 26
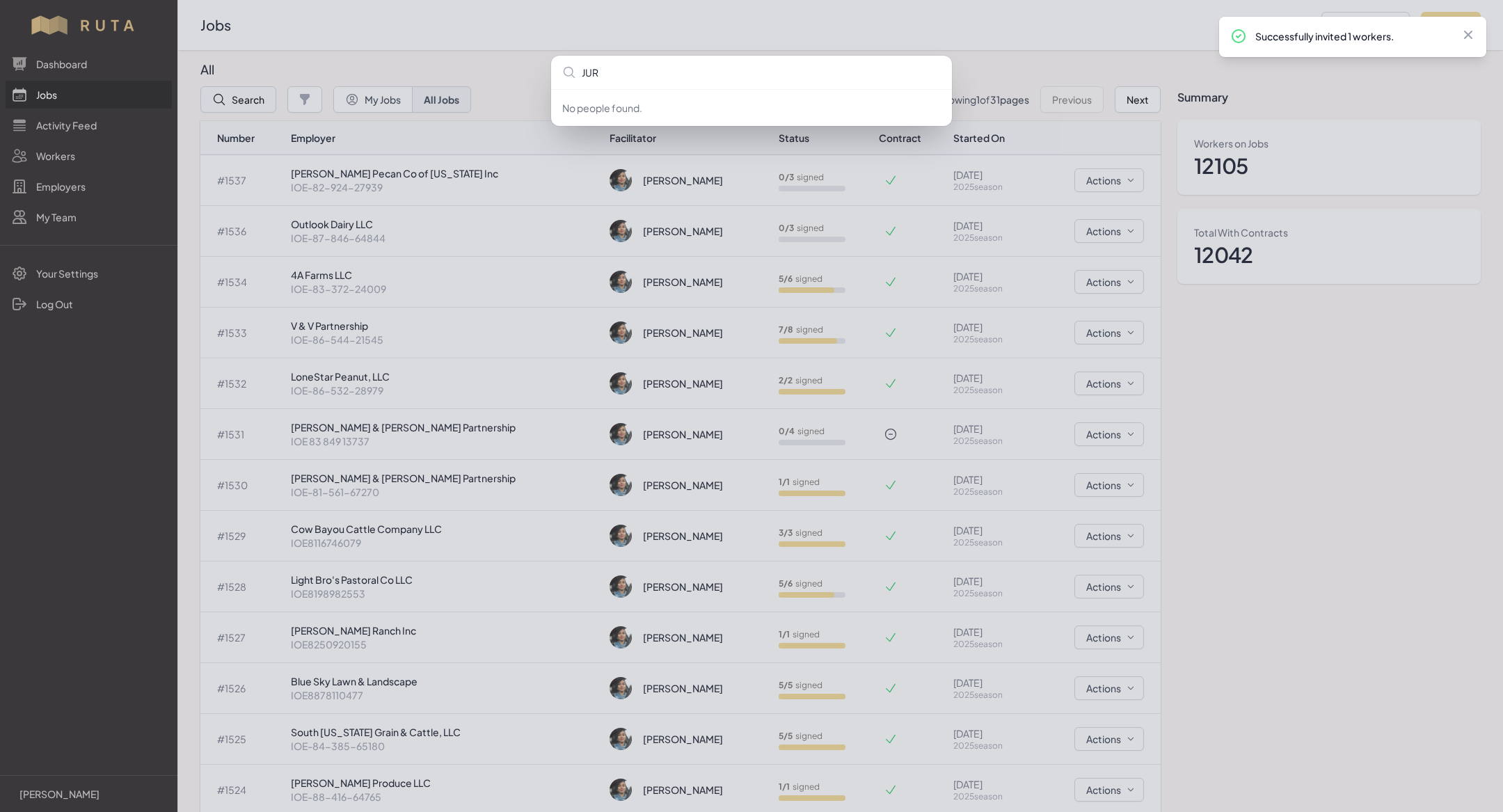
type input "JURI"
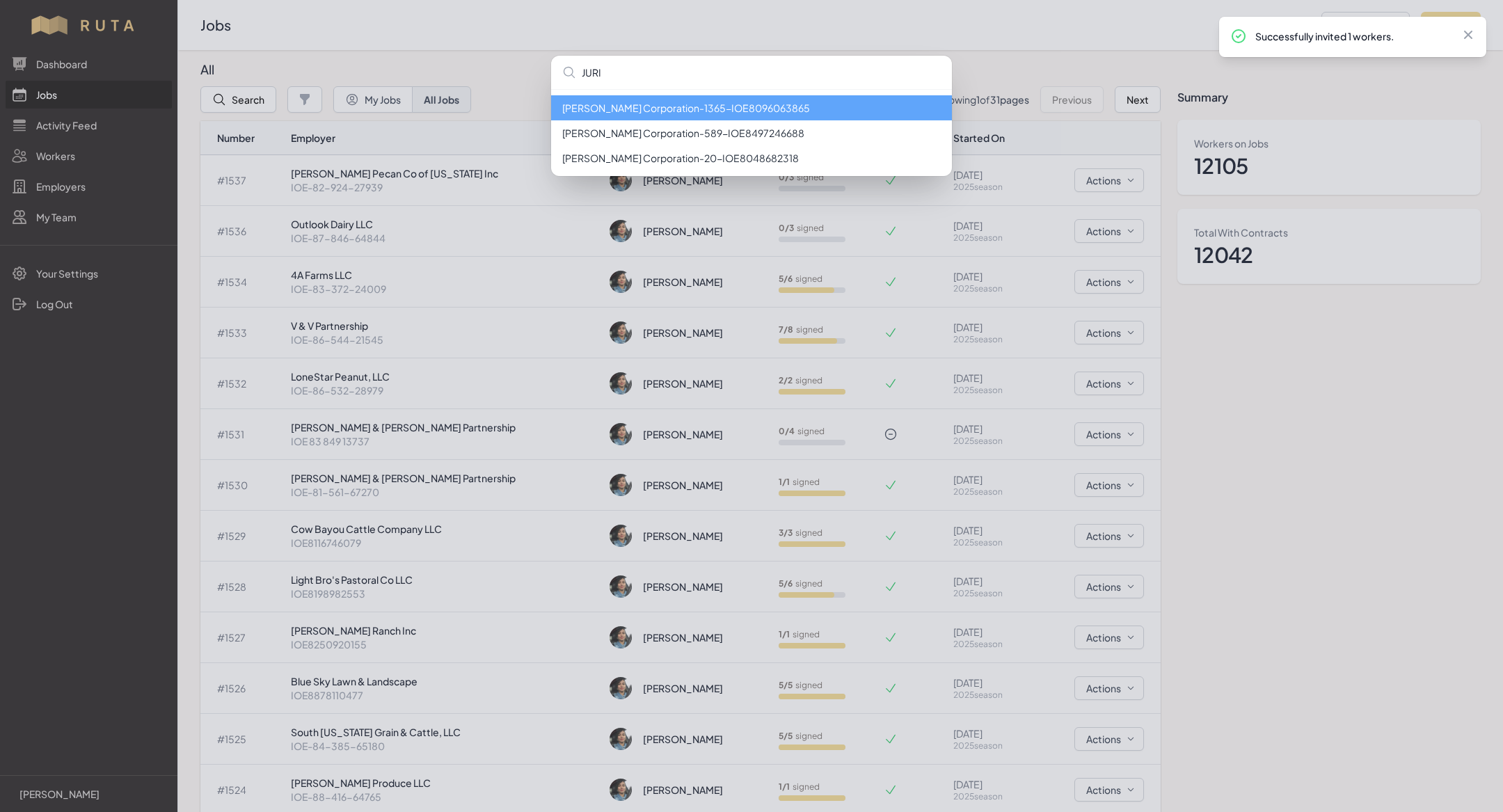
click at [640, 115] on li "[PERSON_NAME] Corporation - 1365 - IOE8096063865" at bounding box center [752, 107] width 401 height 25
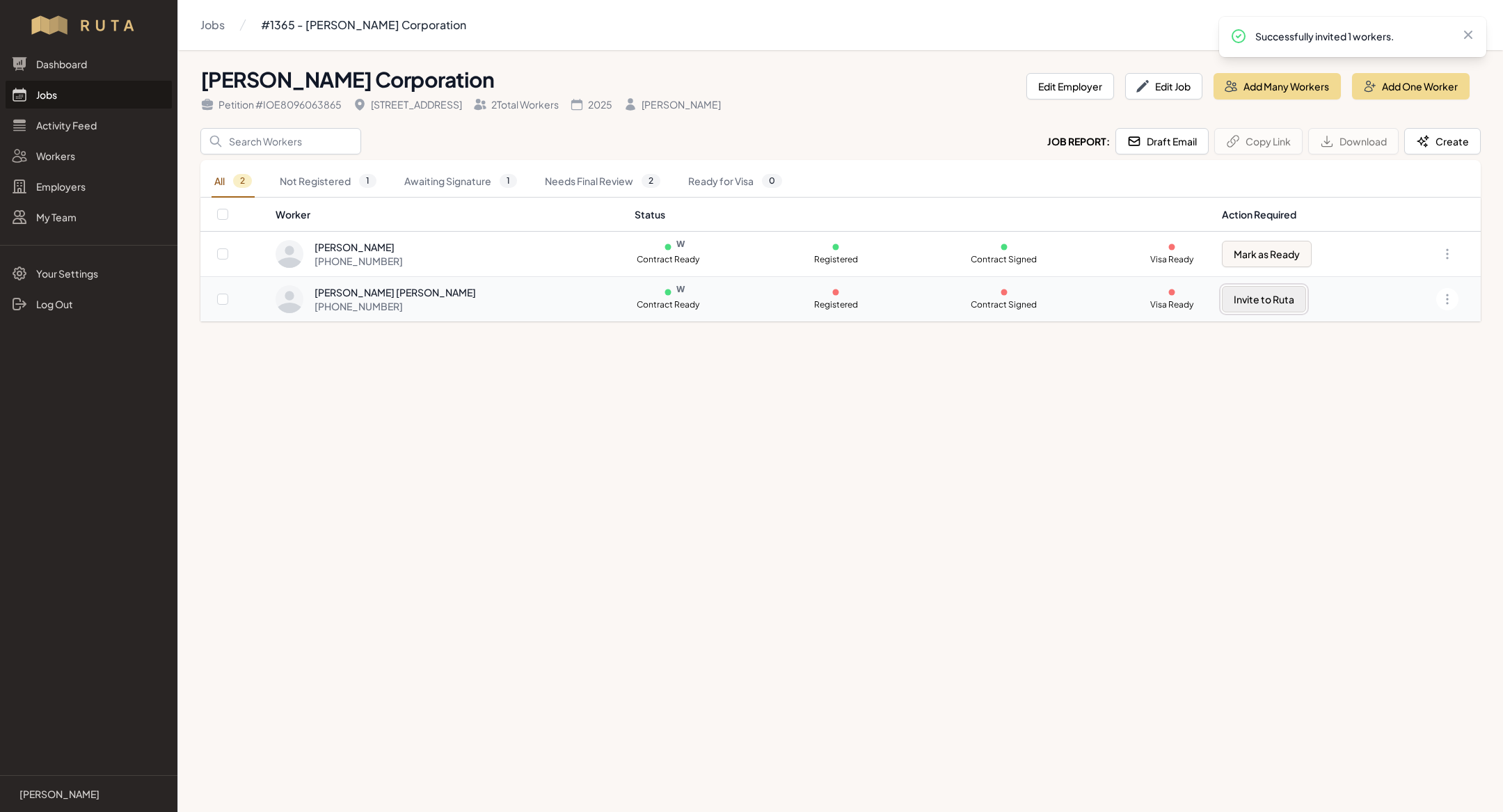
click at [1272, 295] on button "Invite to Ruta" at bounding box center [1264, 299] width 85 height 26
checkbox input "true"
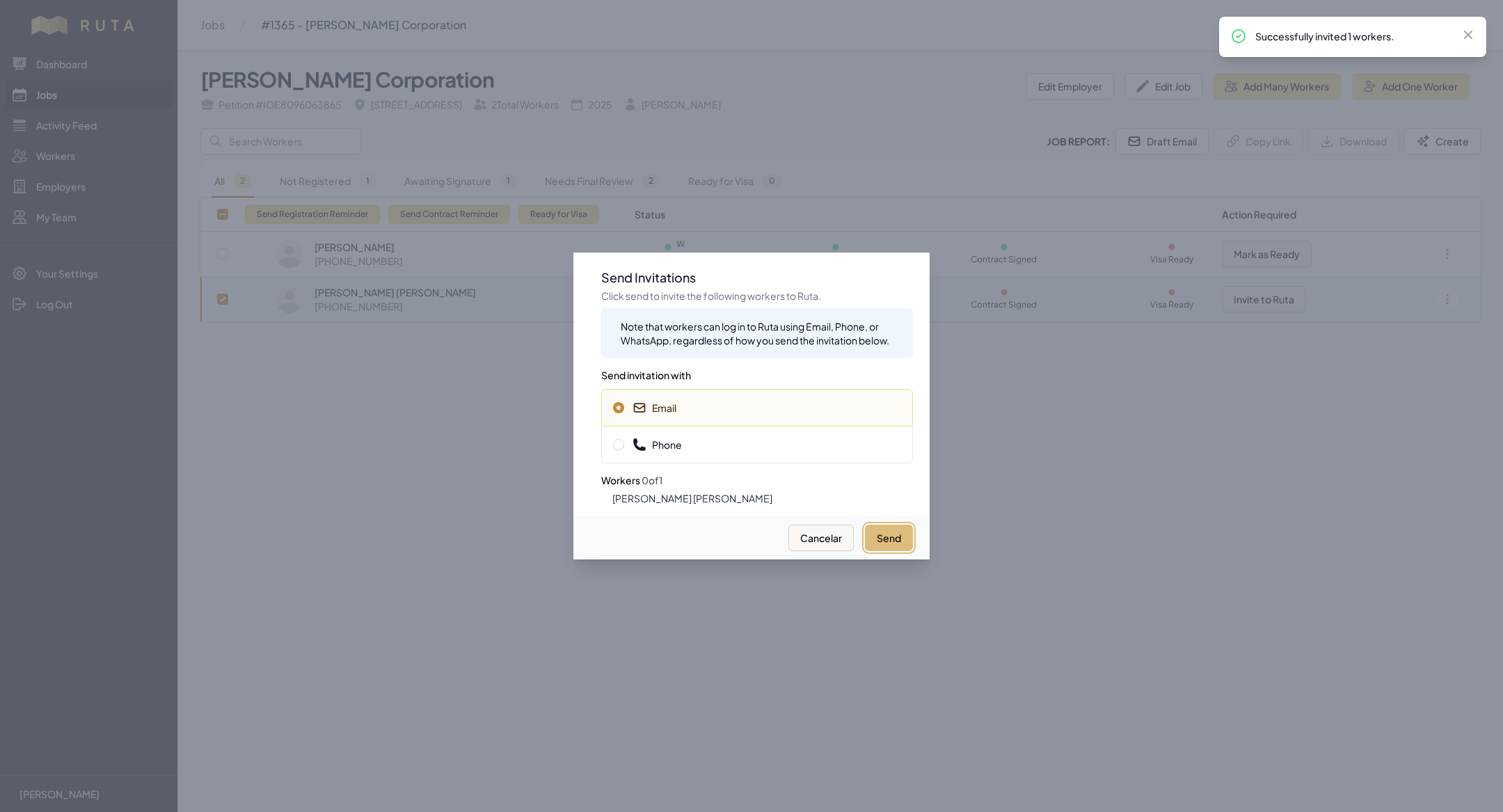
click at [908, 529] on button "Send" at bounding box center [888, 537] width 48 height 26
click at [749, 456] on div "Phone" at bounding box center [757, 444] width 312 height 37
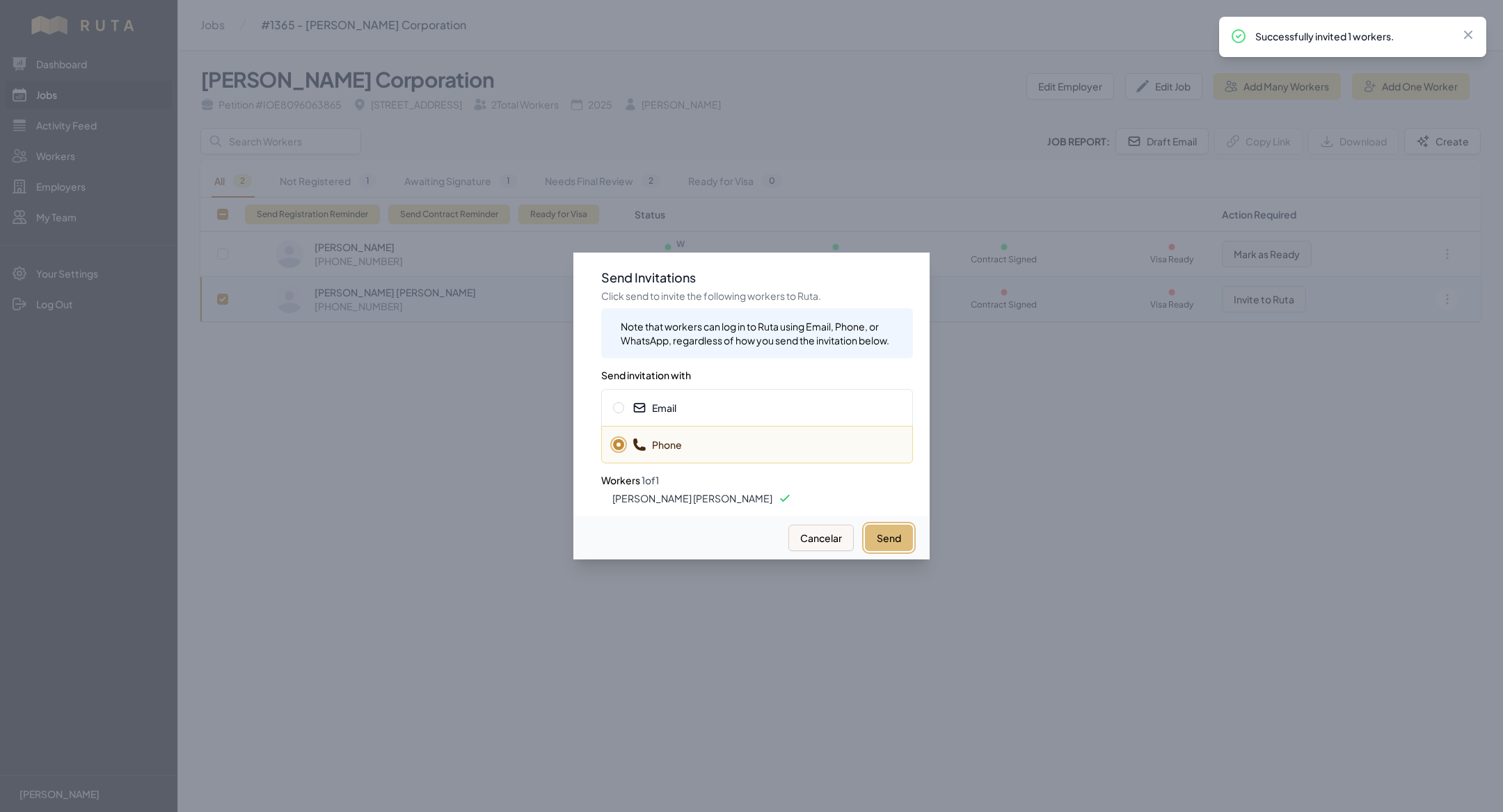
click at [901, 538] on button "Send" at bounding box center [888, 537] width 48 height 26
click at [450, 538] on div at bounding box center [752, 406] width 1503 height 812
